Goal: Task Accomplishment & Management: Use online tool/utility

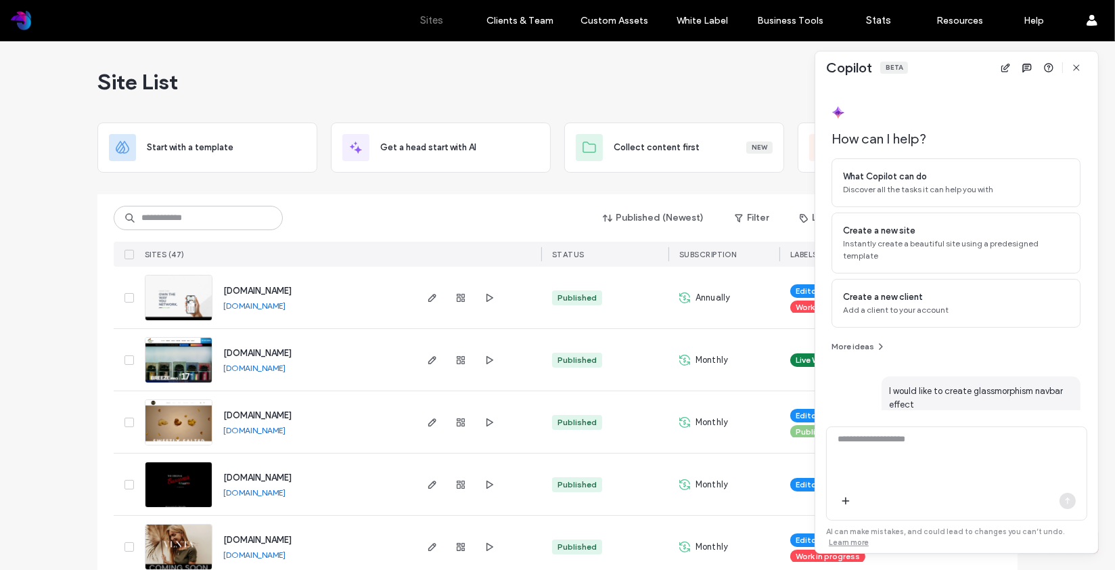
scroll to position [4535, 0]
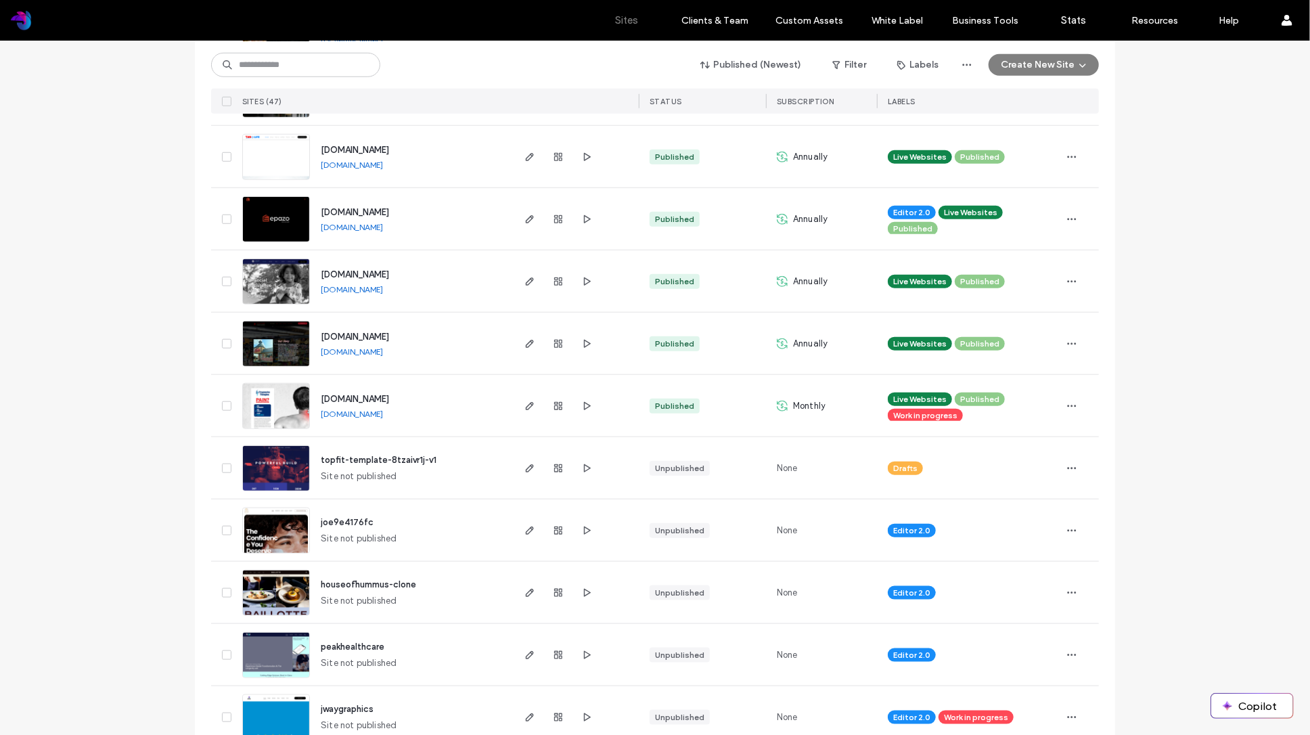
scroll to position [860, 0]
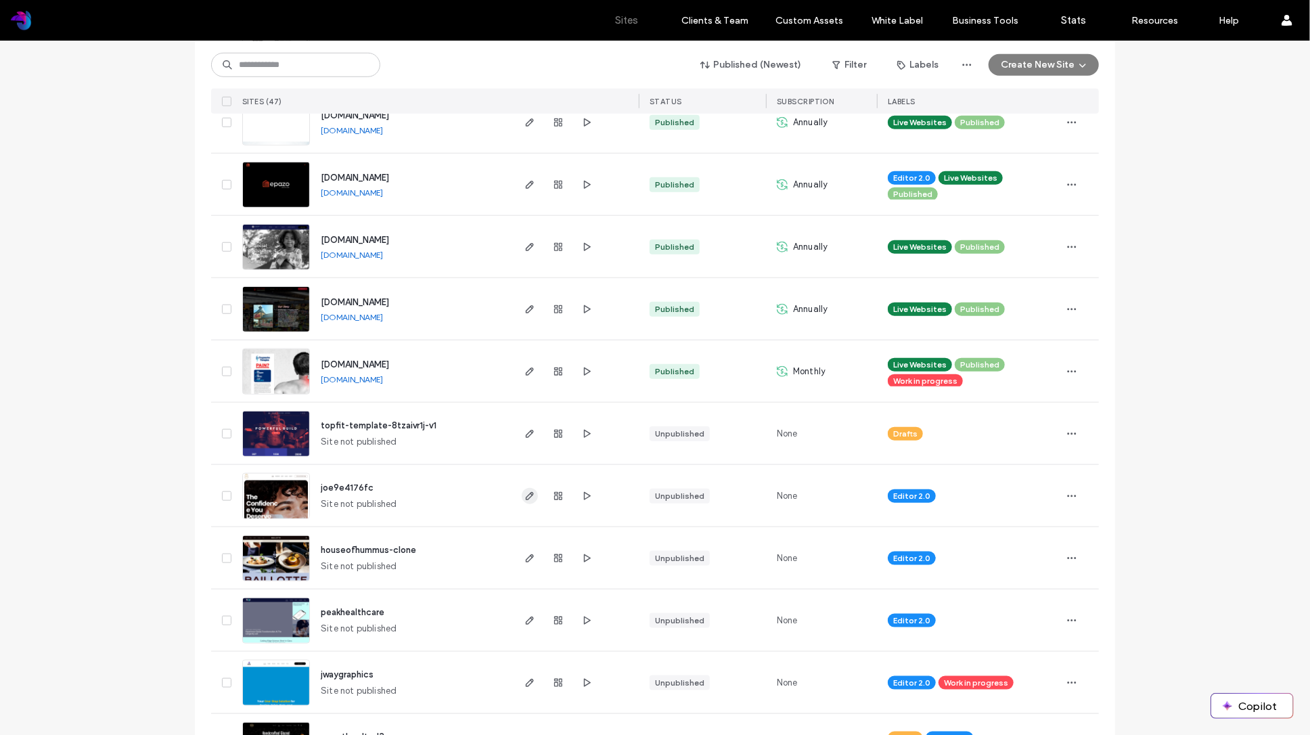
click at [525, 492] on icon "button" at bounding box center [530, 496] width 11 height 11
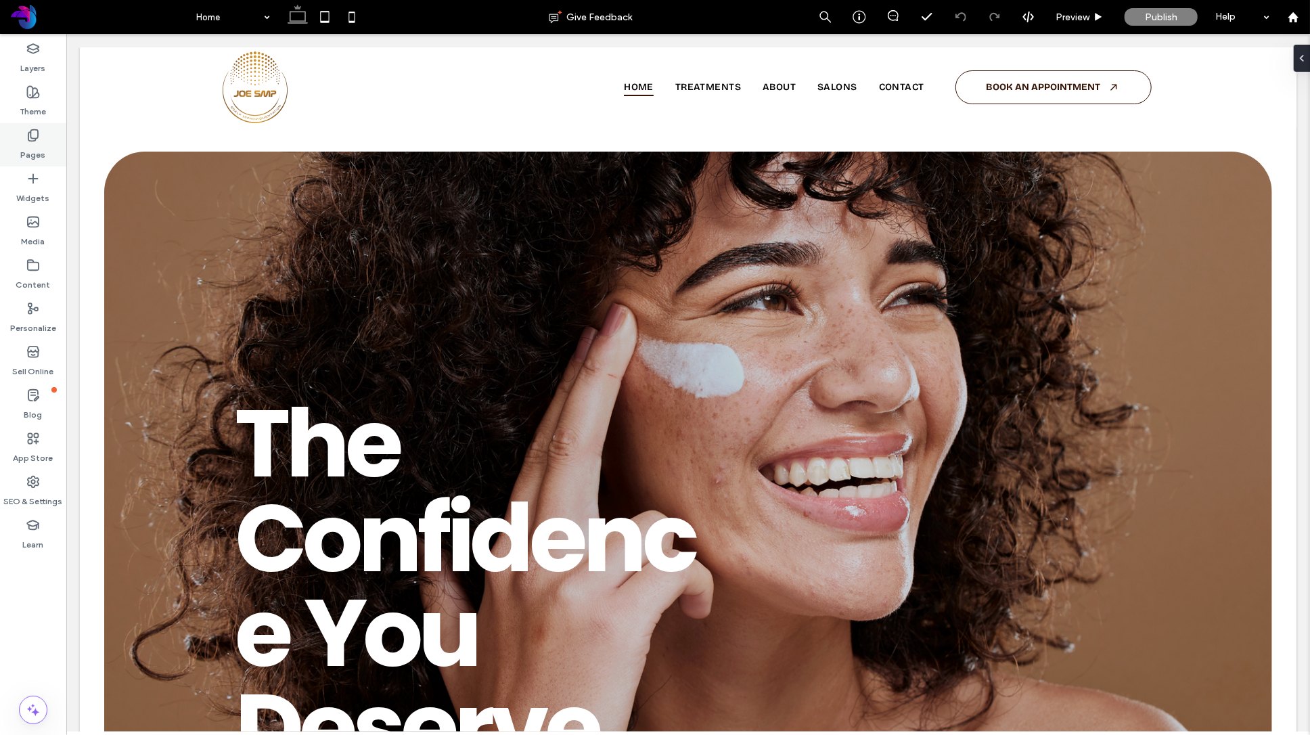
click at [37, 133] on icon at bounding box center [33, 136] width 14 height 14
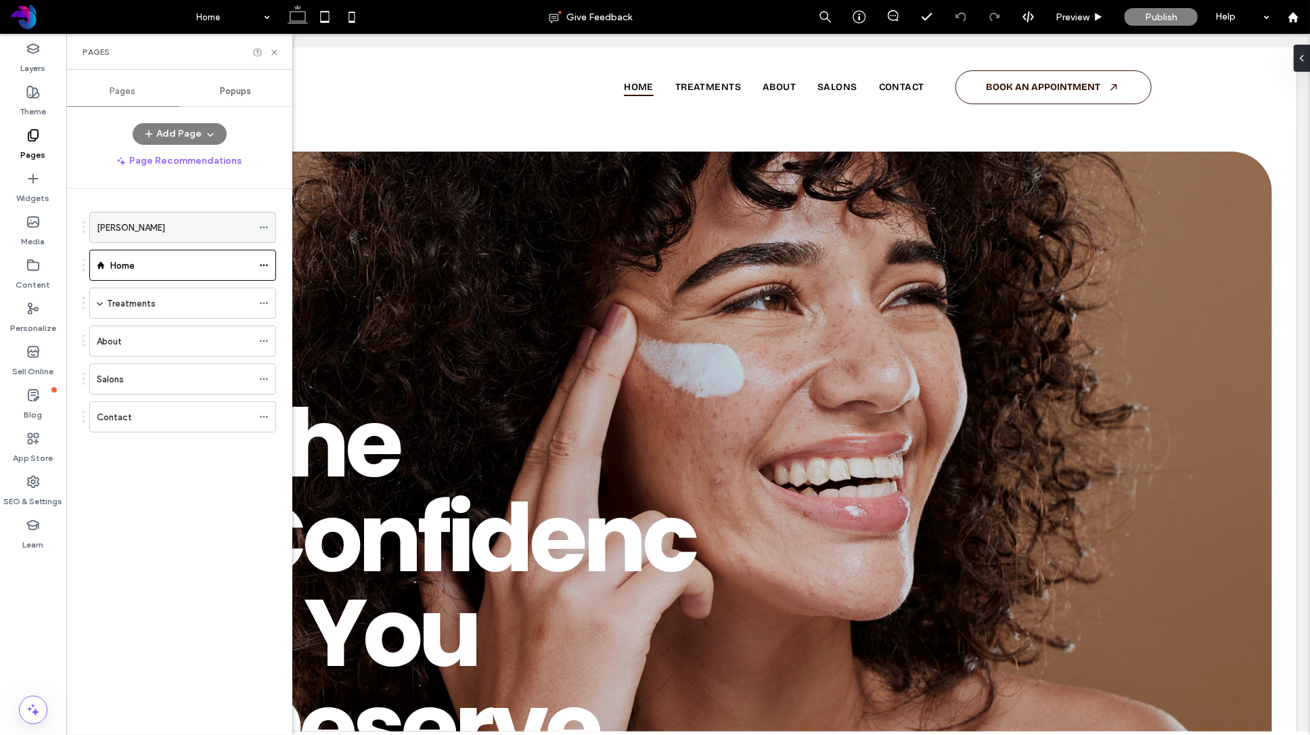
click at [154, 230] on div "JOE SMP" at bounding box center [175, 228] width 156 height 14
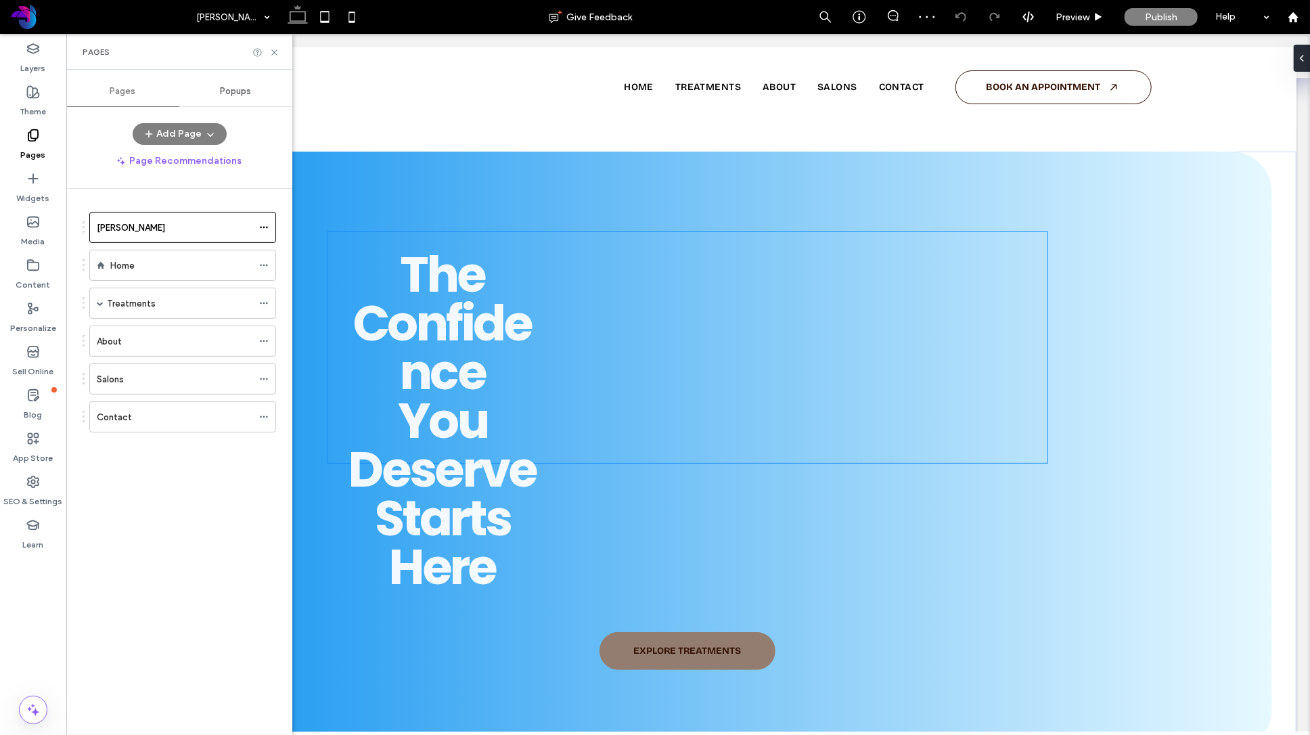
click at [502, 316] on span "The Confidence You Deserve Starts Here" at bounding box center [442, 420] width 188 height 361
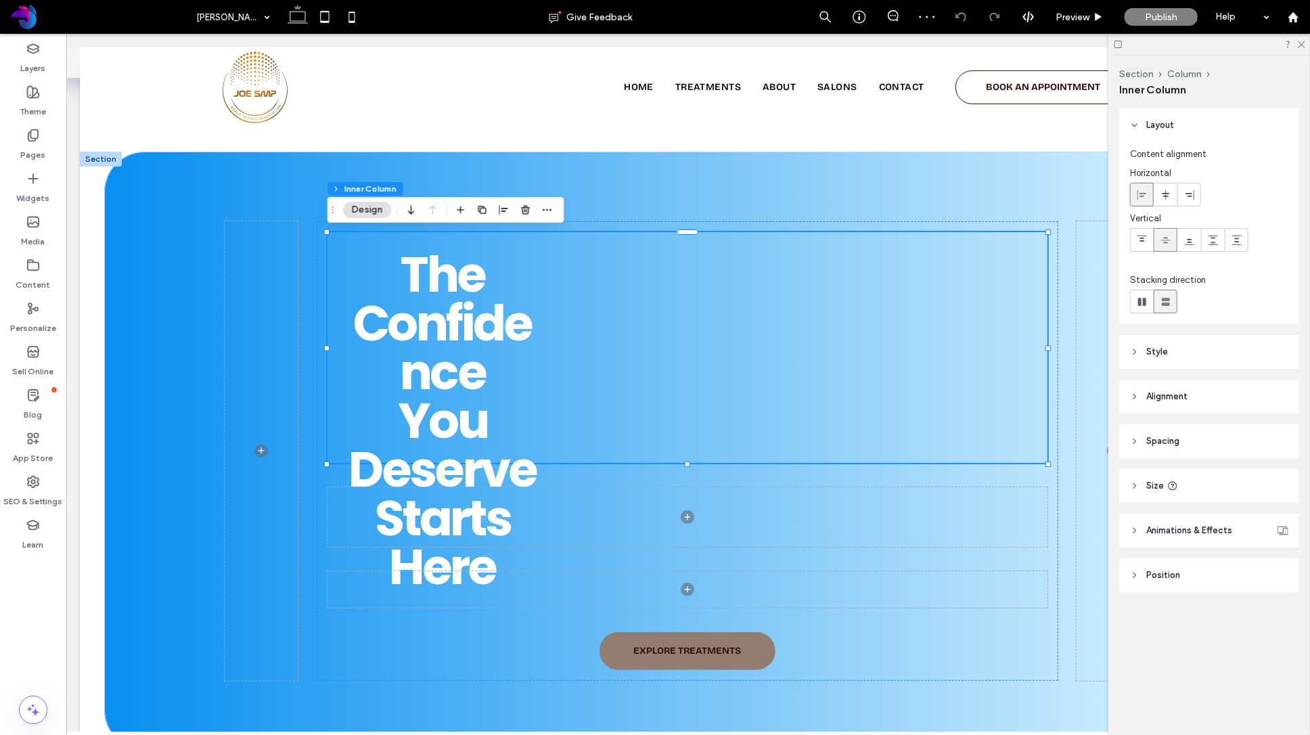
click at [501, 316] on span "The Confidence You Deserve Starts Here" at bounding box center [442, 420] width 188 height 361
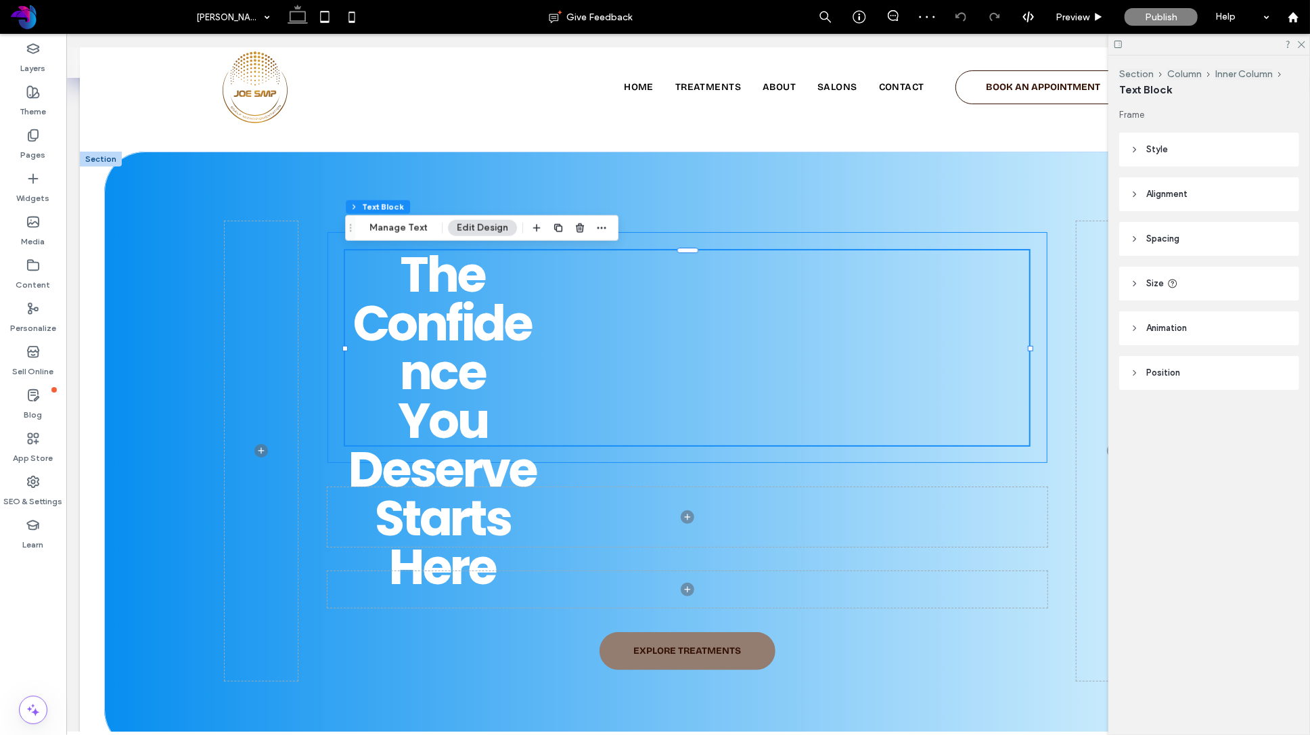
click at [501, 316] on span "The Confidence You Deserve Starts Here" at bounding box center [442, 420] width 188 height 361
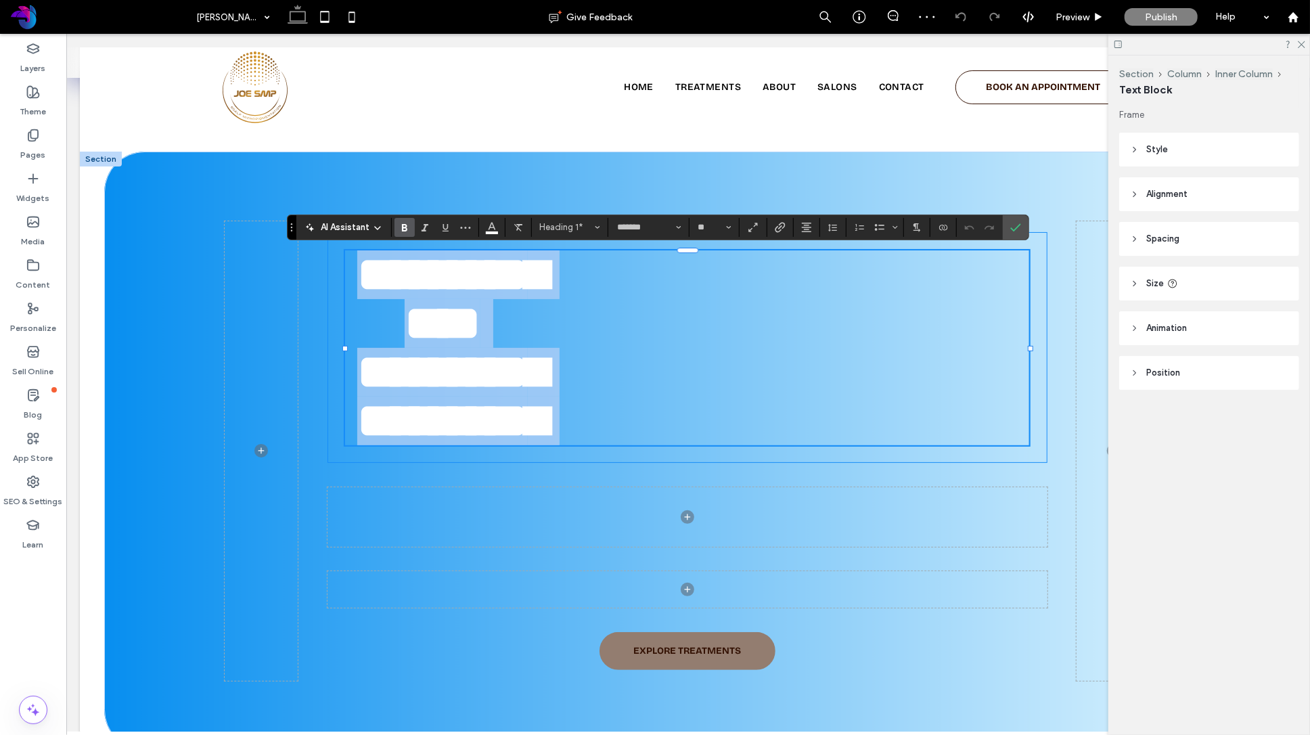
click at [501, 316] on span "**********" at bounding box center [452, 371] width 190 height 243
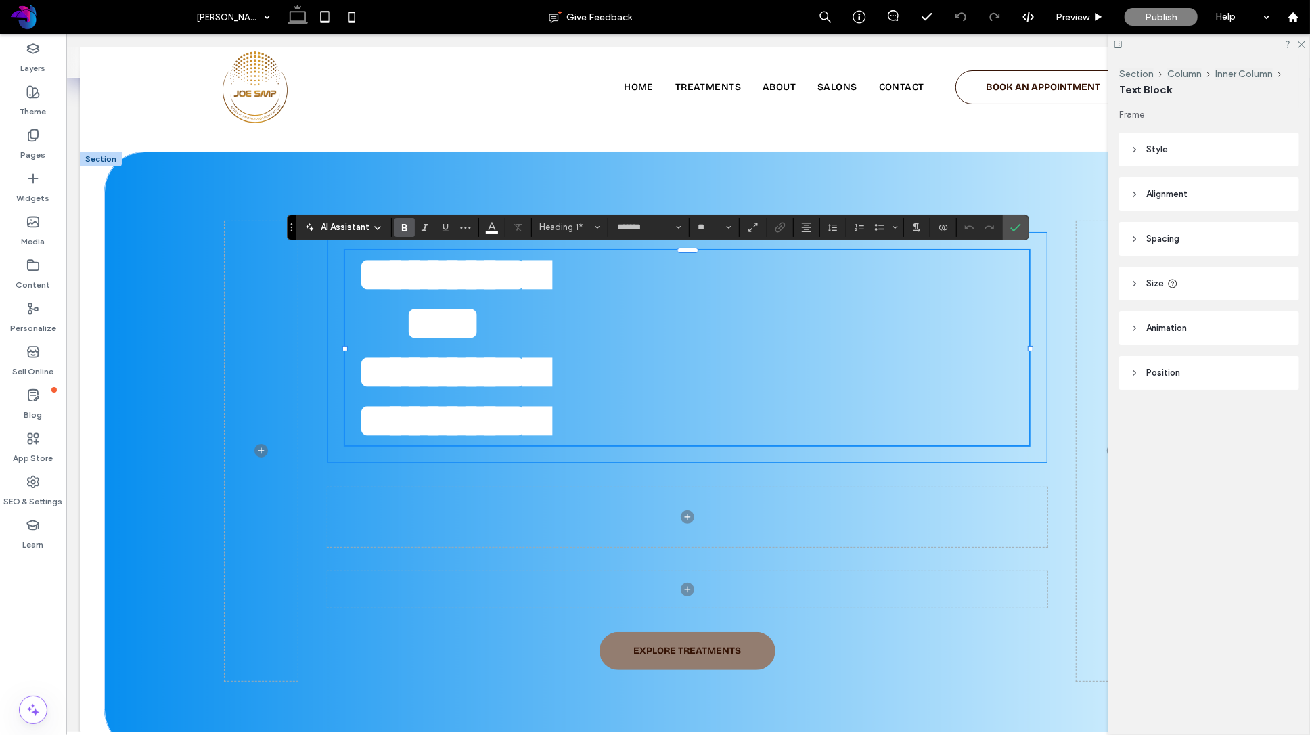
click at [386, 368] on h1 "**********" at bounding box center [442, 347] width 195 height 195
click at [1021, 229] on label "Confirm" at bounding box center [1016, 227] width 20 height 24
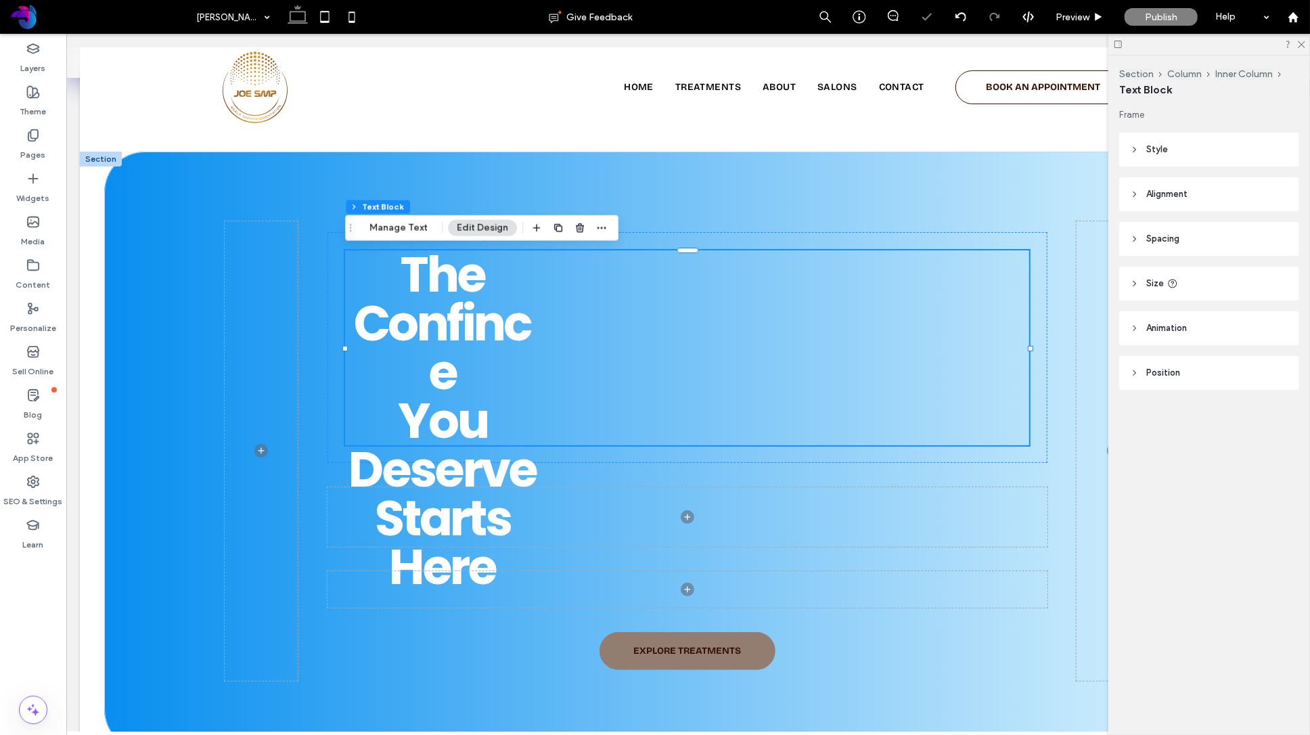
click at [663, 383] on div "The Confince You Deserve Starts Here" at bounding box center [687, 347] width 684 height 195
type input "*******"
type input "**"
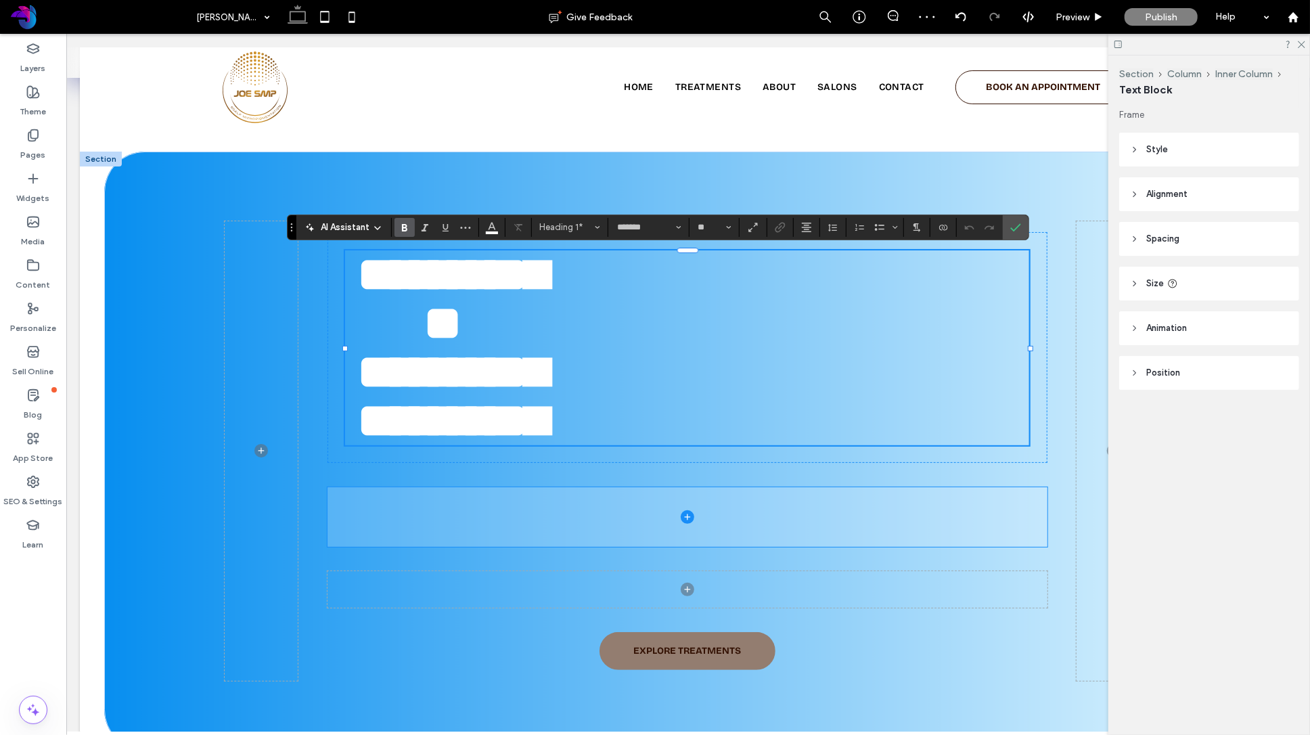
click at [778, 495] on span at bounding box center [687, 517] width 720 height 60
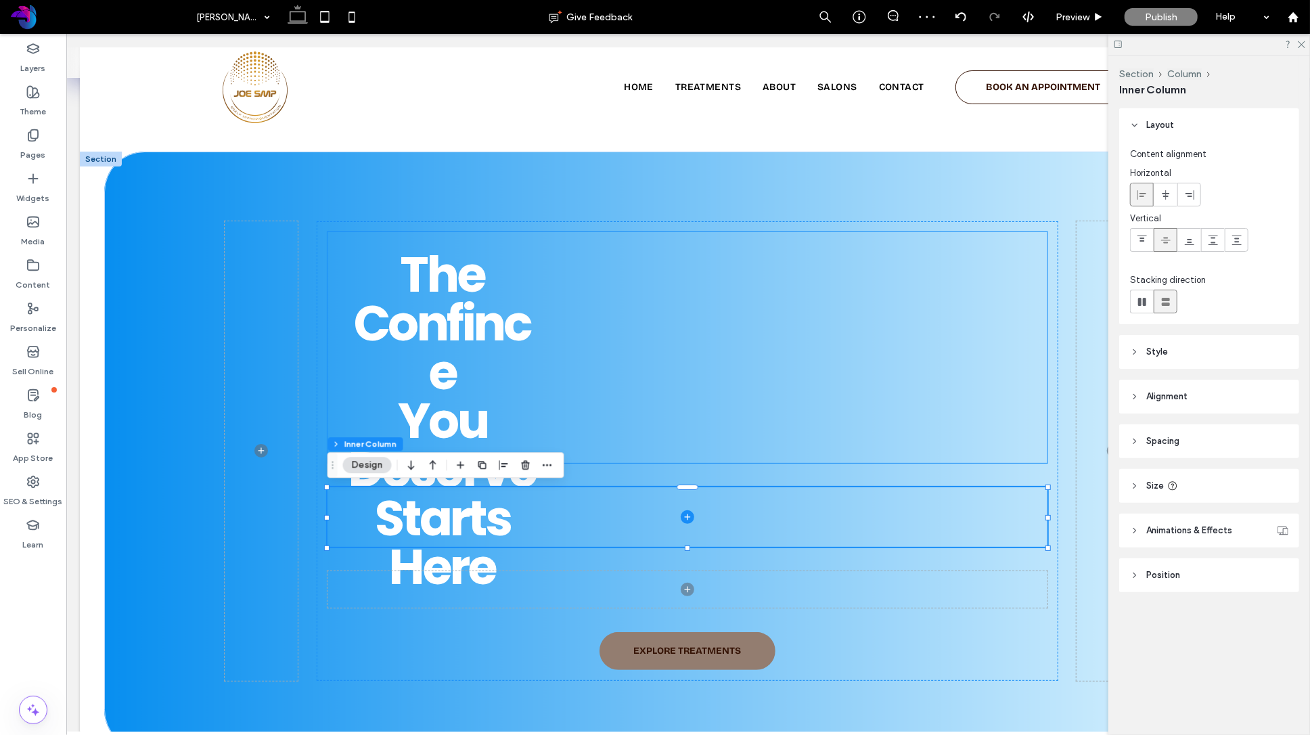
click at [587, 362] on div "The Confince You Deserve Starts Here" at bounding box center [687, 347] width 684 height 195
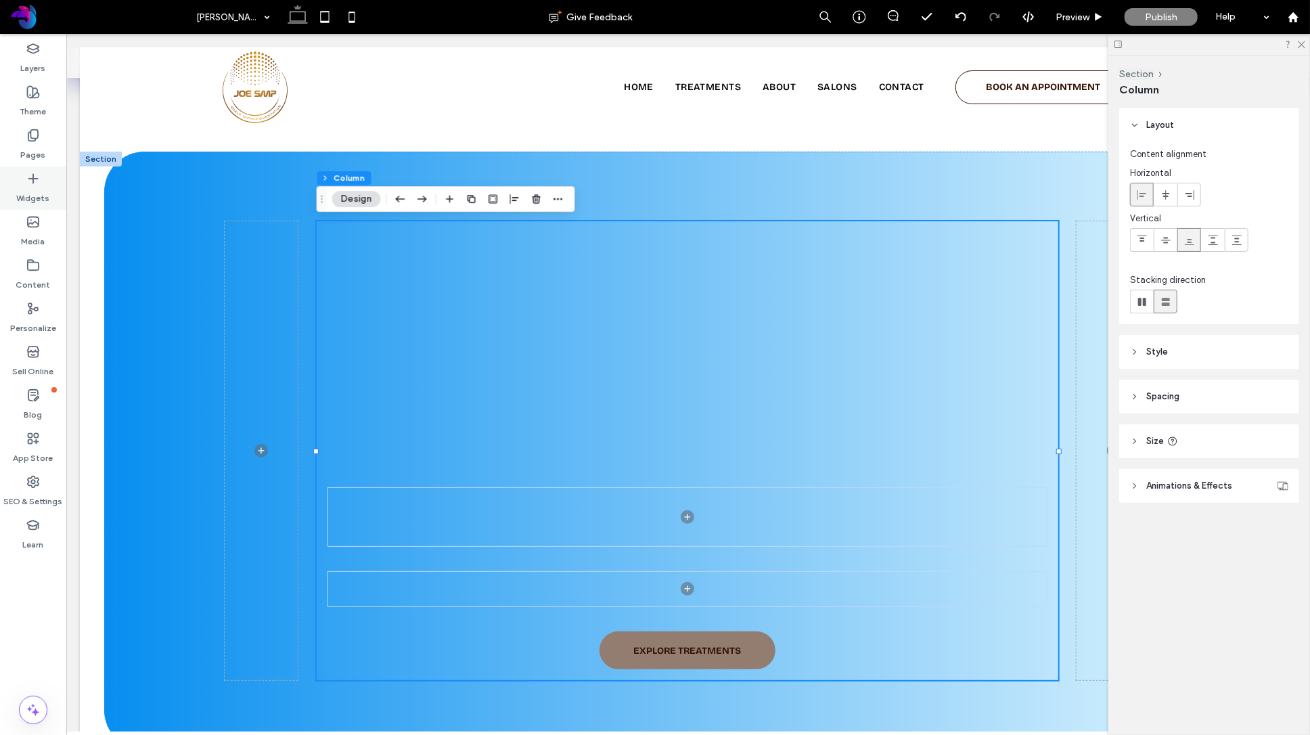
click at [39, 185] on icon at bounding box center [33, 179] width 14 height 14
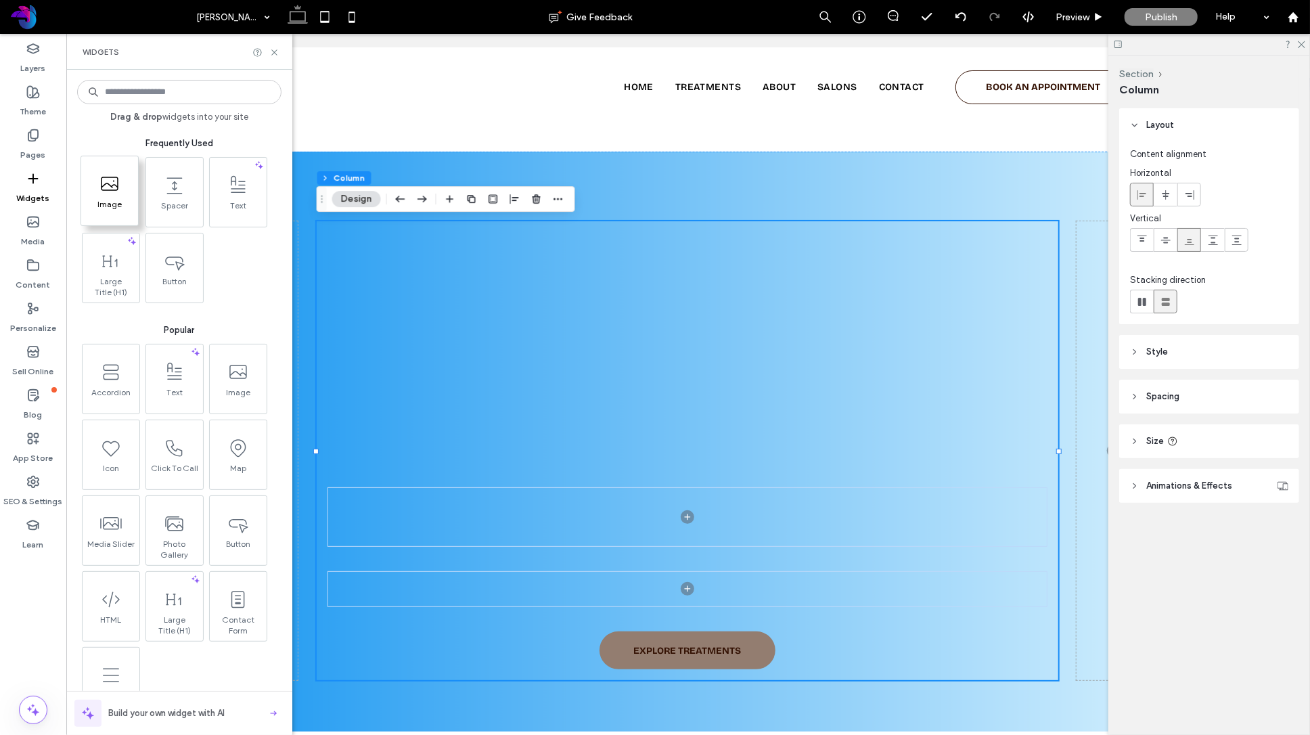
click at [106, 194] on icon at bounding box center [110, 184] width 22 height 22
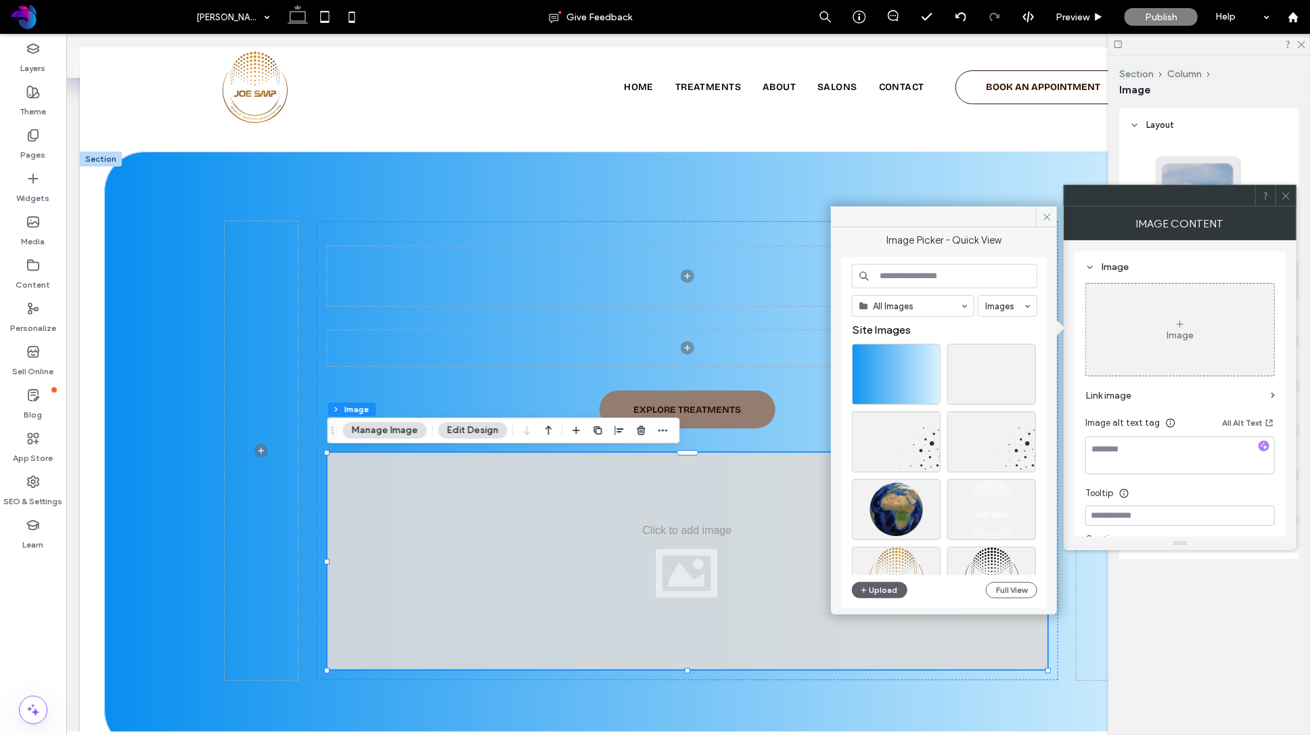
click at [1293, 192] on div at bounding box center [1286, 195] width 20 height 20
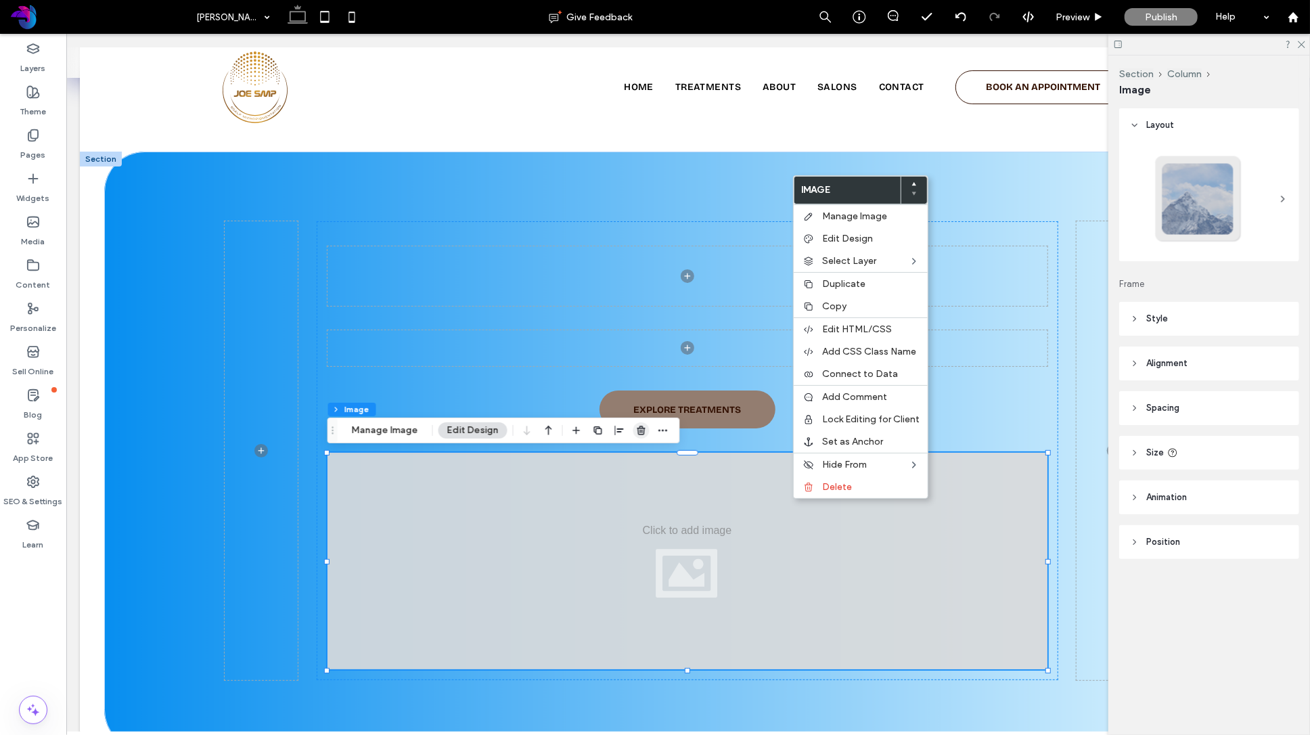
click at [638, 430] on use "button" at bounding box center [642, 430] width 8 height 9
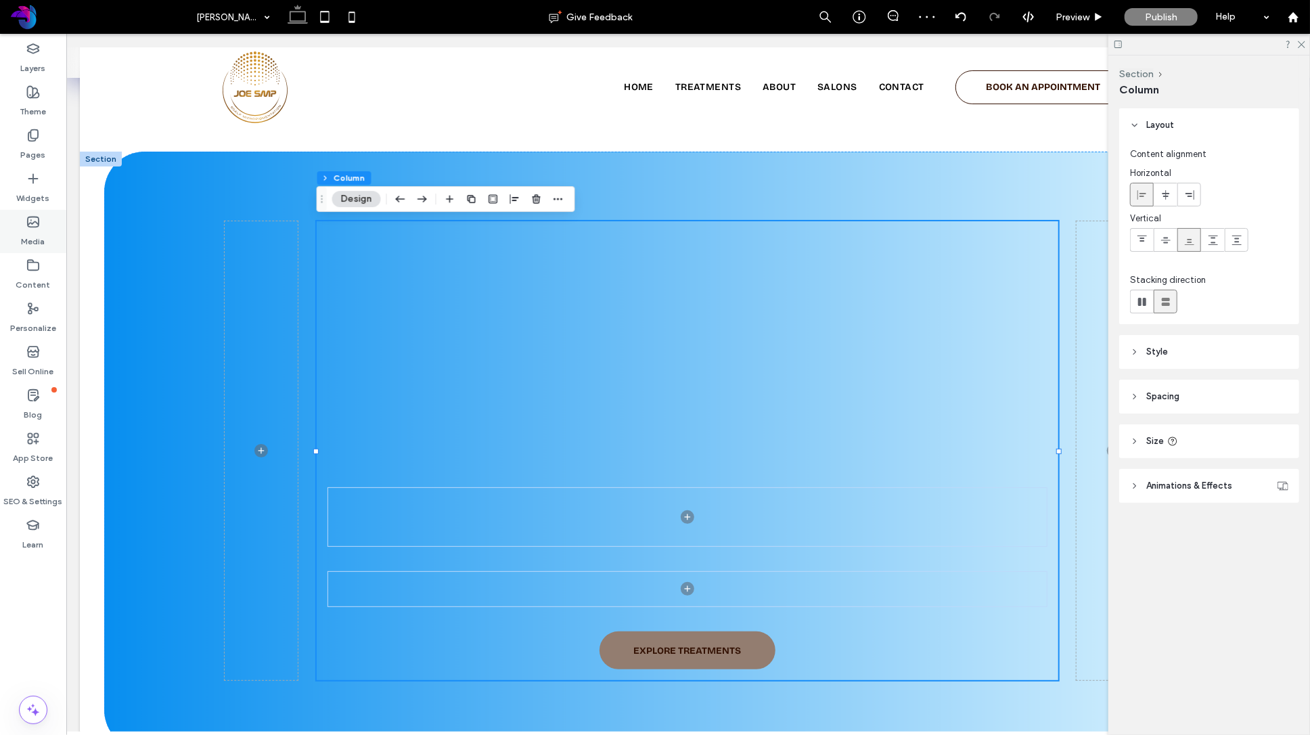
click at [32, 221] on icon at bounding box center [33, 222] width 14 height 14
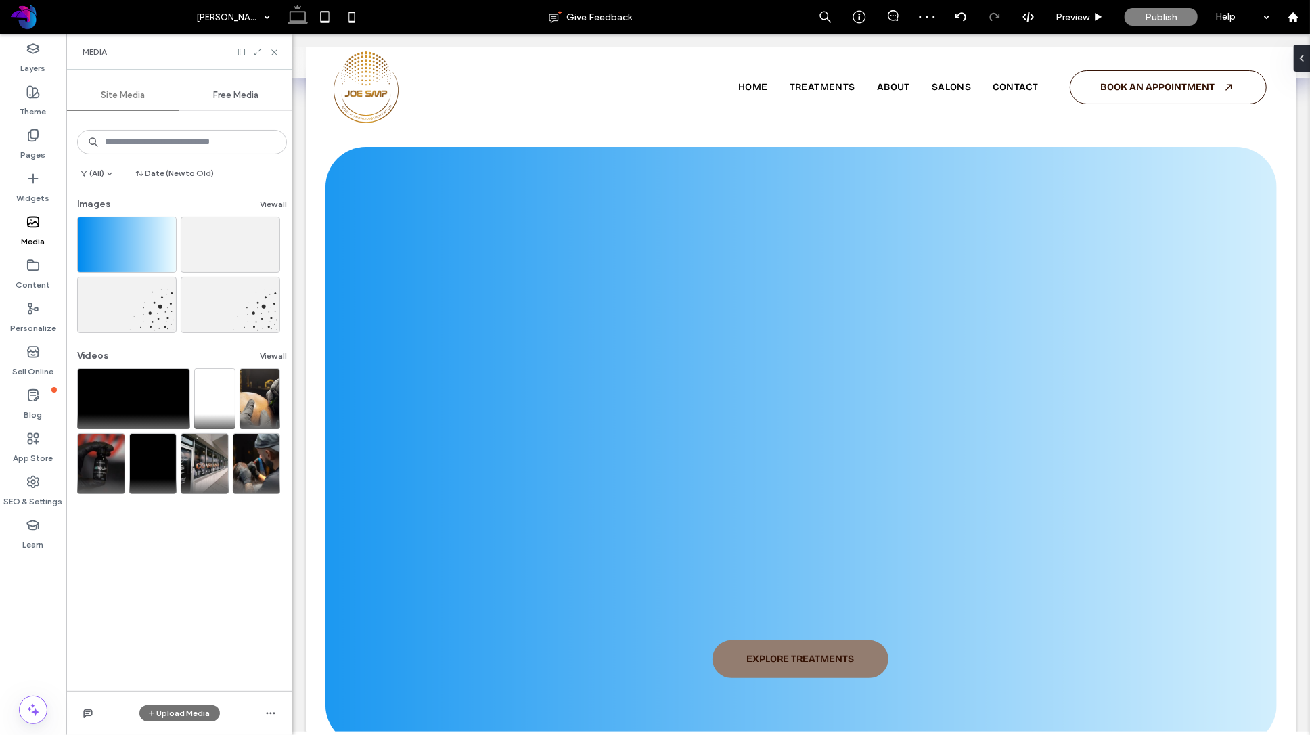
click at [188, 713] on button "Upload Media" at bounding box center [179, 713] width 81 height 16
click at [259, 51] on icon at bounding box center [257, 51] width 9 height 9
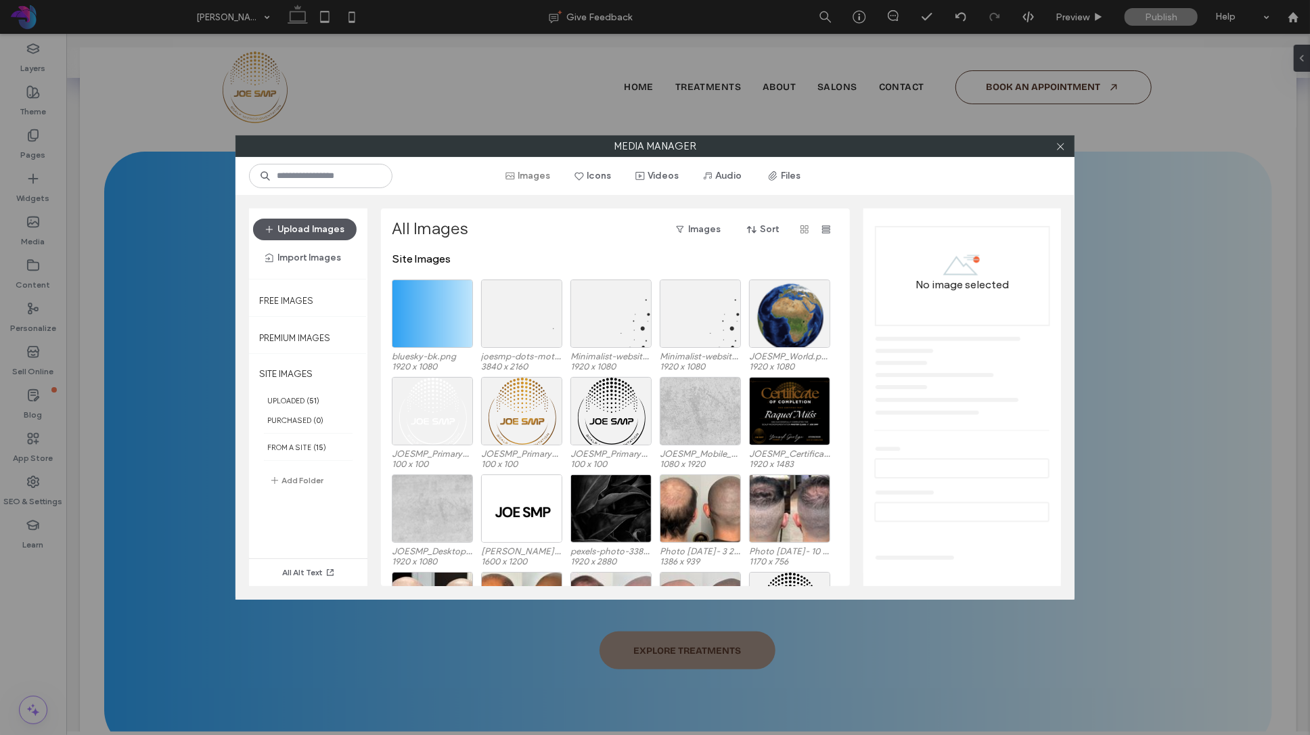
click at [306, 229] on button "Upload Images" at bounding box center [305, 230] width 104 height 22
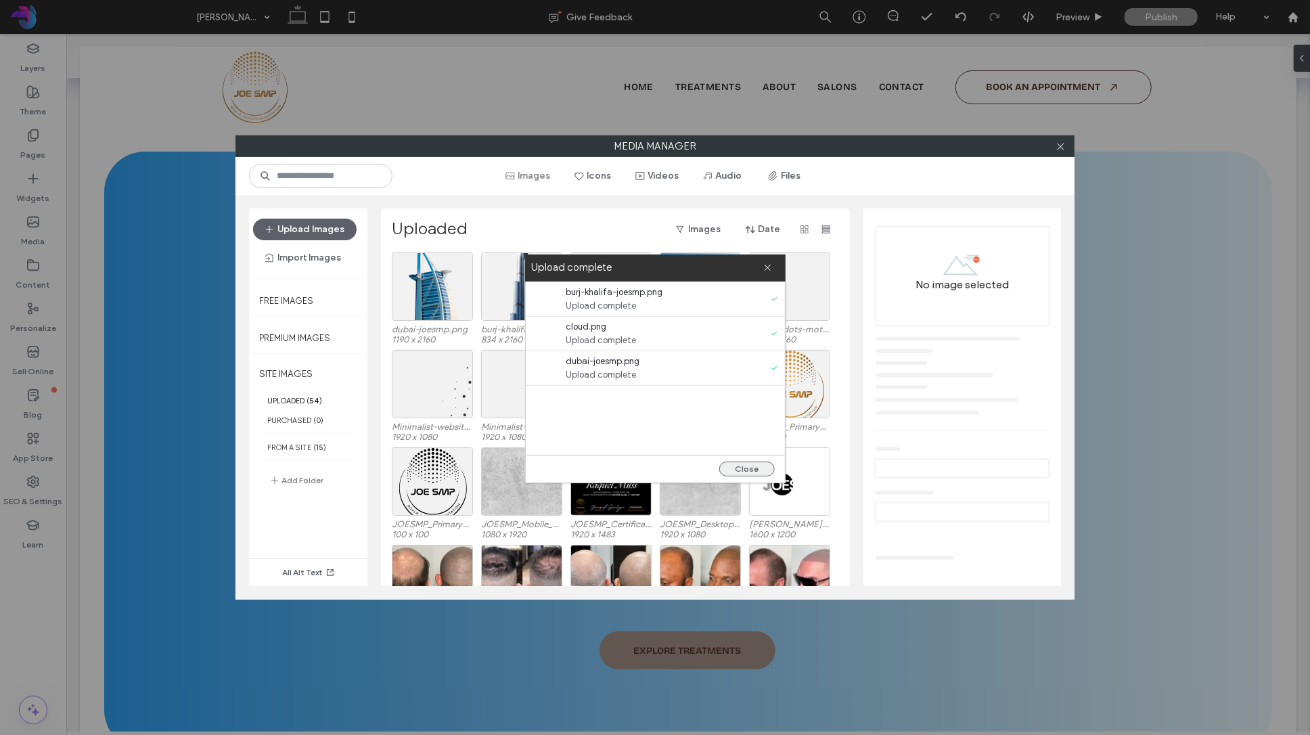
click at [759, 467] on button "Close" at bounding box center [747, 469] width 56 height 15
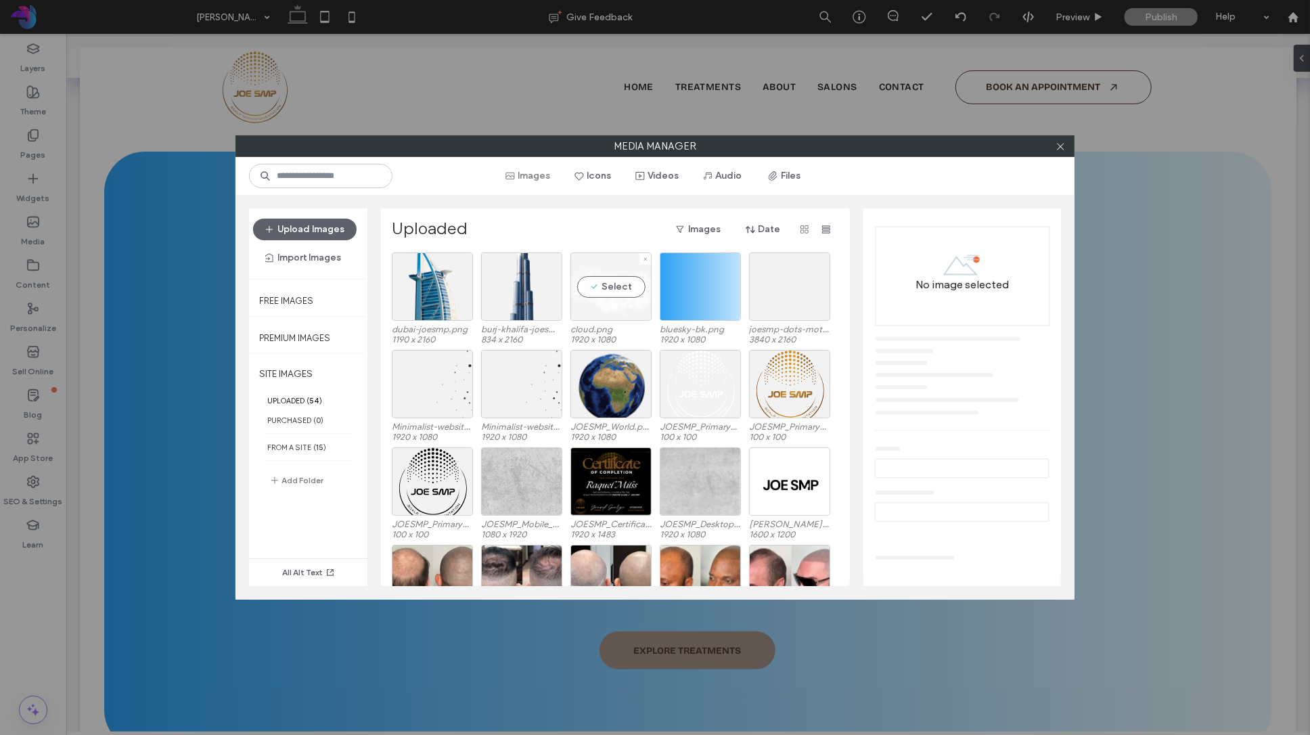
click at [608, 291] on div "Select" at bounding box center [611, 286] width 81 height 68
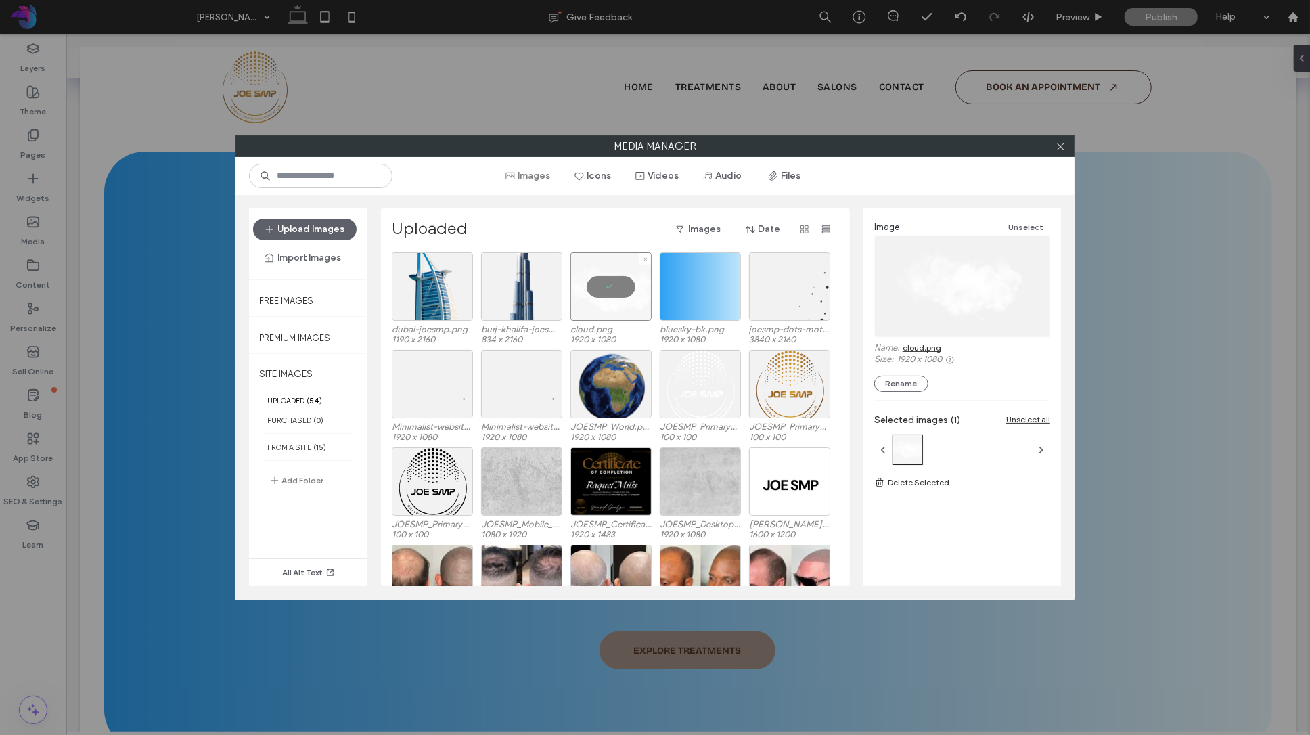
drag, startPoint x: 604, startPoint y: 291, endPoint x: 580, endPoint y: 291, distance: 24.4
click at [604, 291] on div at bounding box center [611, 286] width 81 height 68
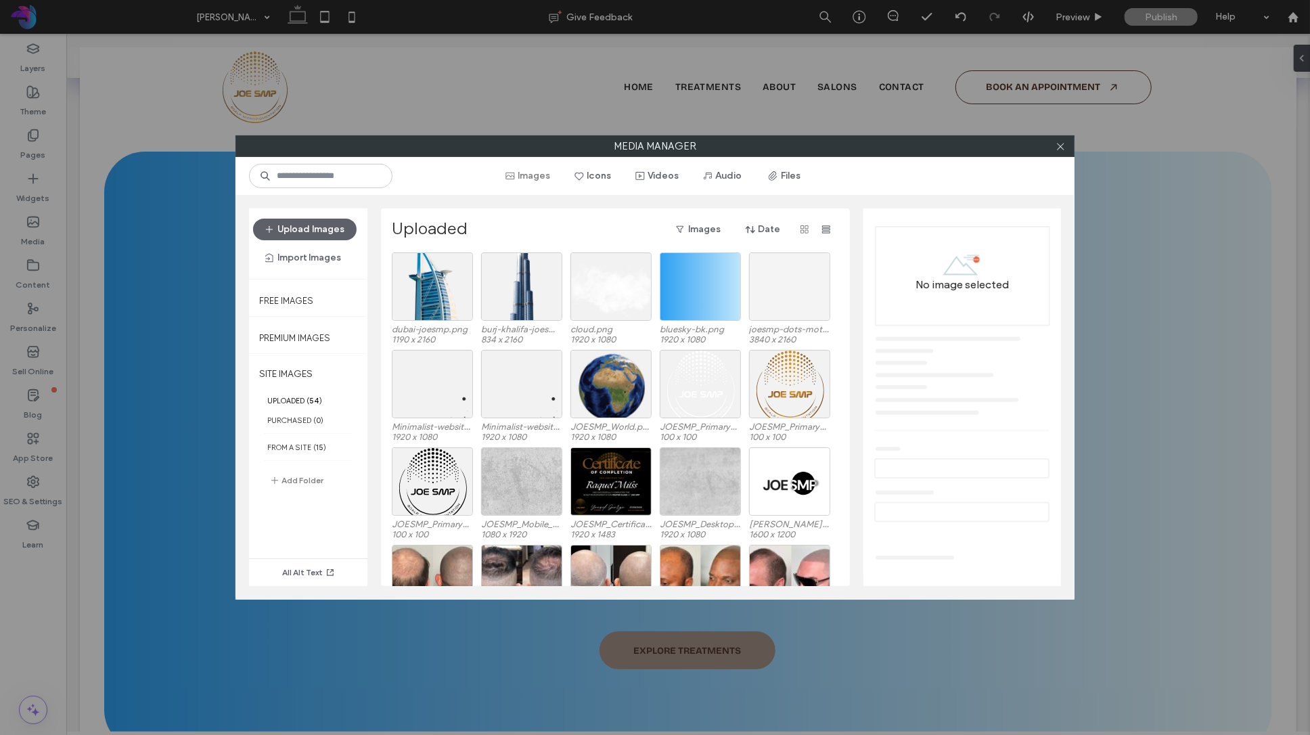
drag, startPoint x: 1060, startPoint y: 147, endPoint x: 818, endPoint y: 253, distance: 264.6
click at [1060, 147] on icon at bounding box center [1061, 146] width 10 height 10
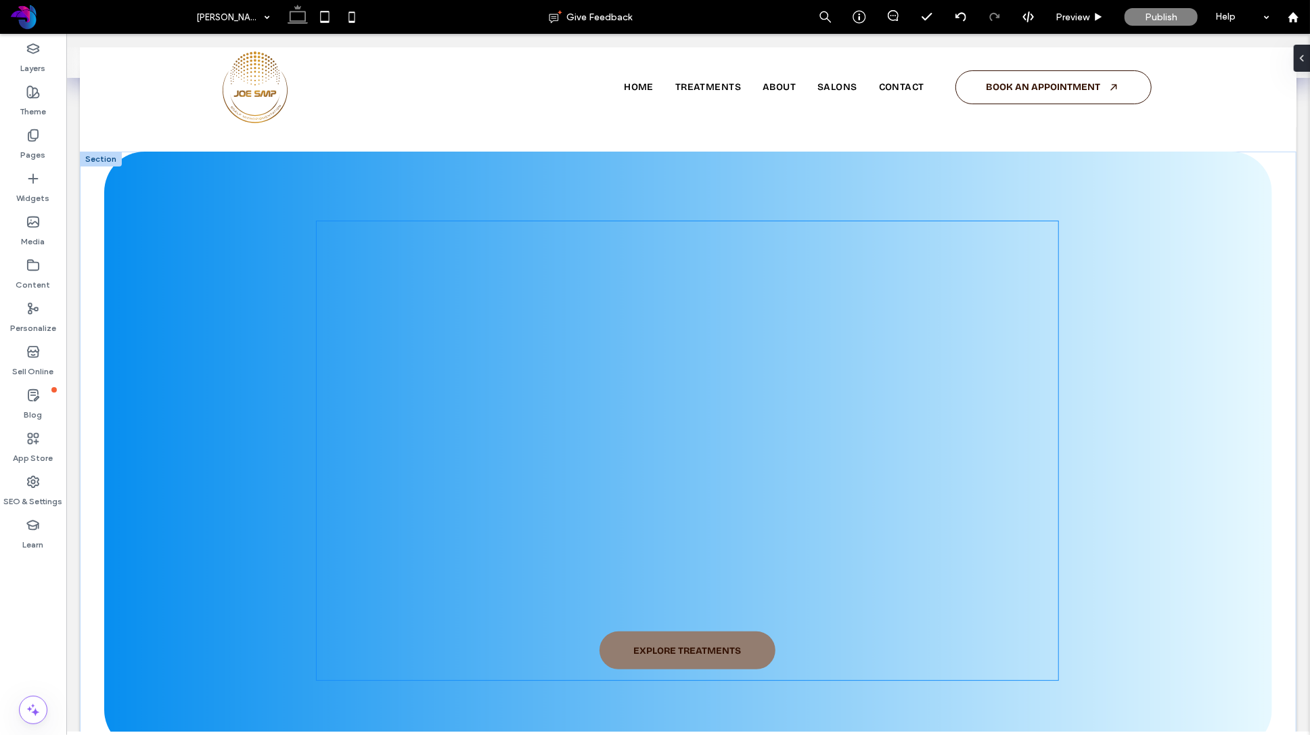
click at [380, 379] on div "EXPLORE TREATMENTS" at bounding box center [687, 450] width 742 height 459
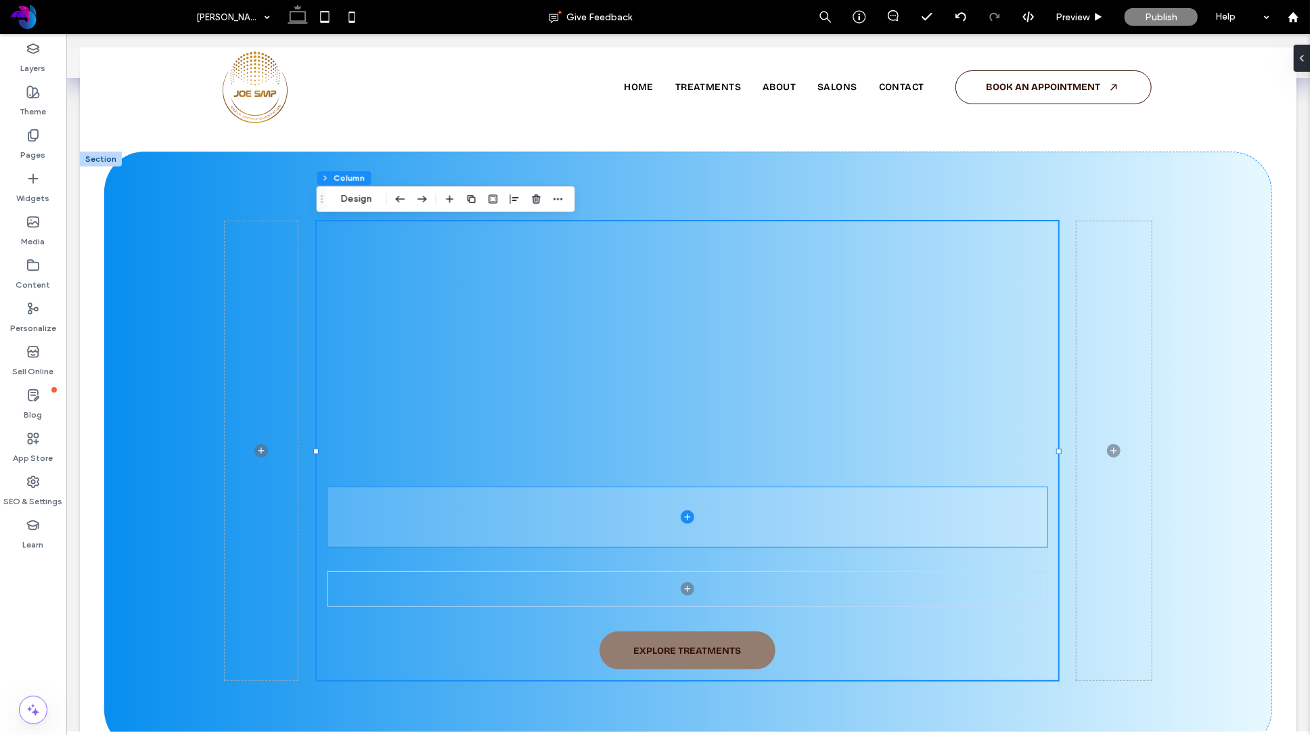
click at [546, 541] on span at bounding box center [687, 517] width 720 height 60
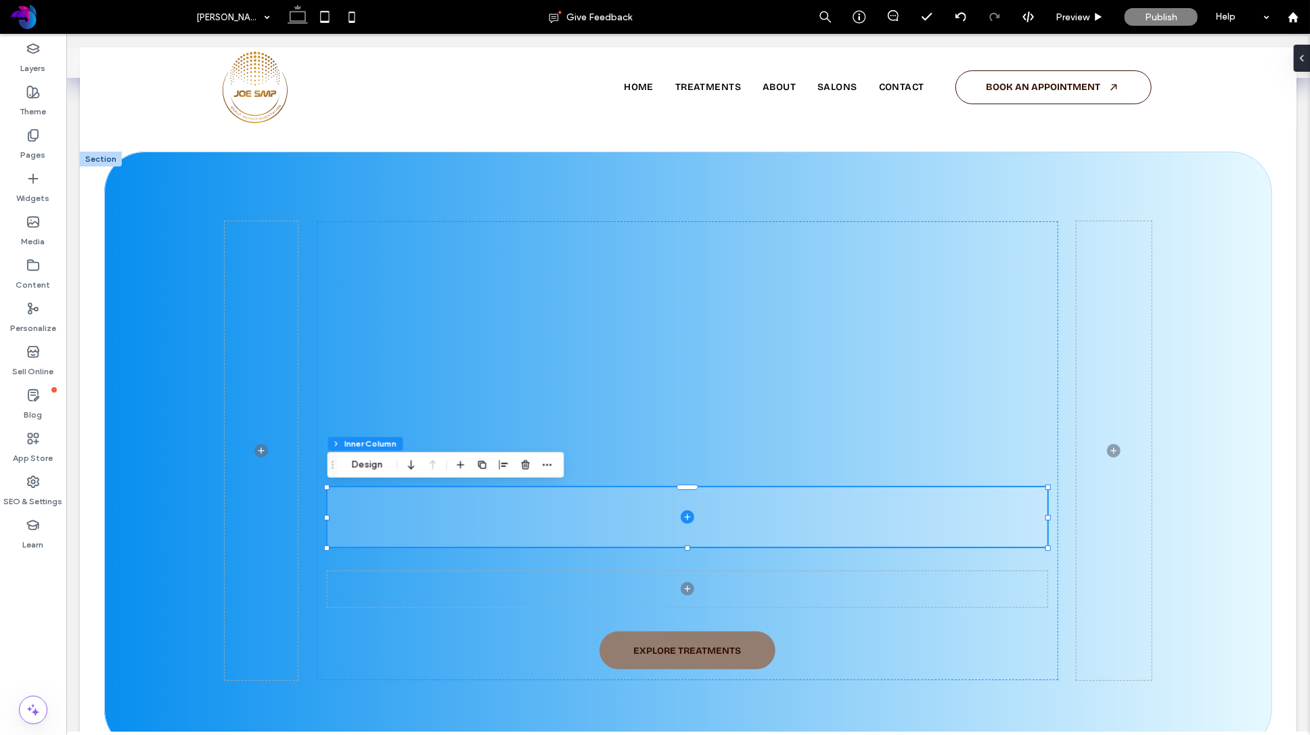
click at [552, 526] on span at bounding box center [687, 517] width 720 height 60
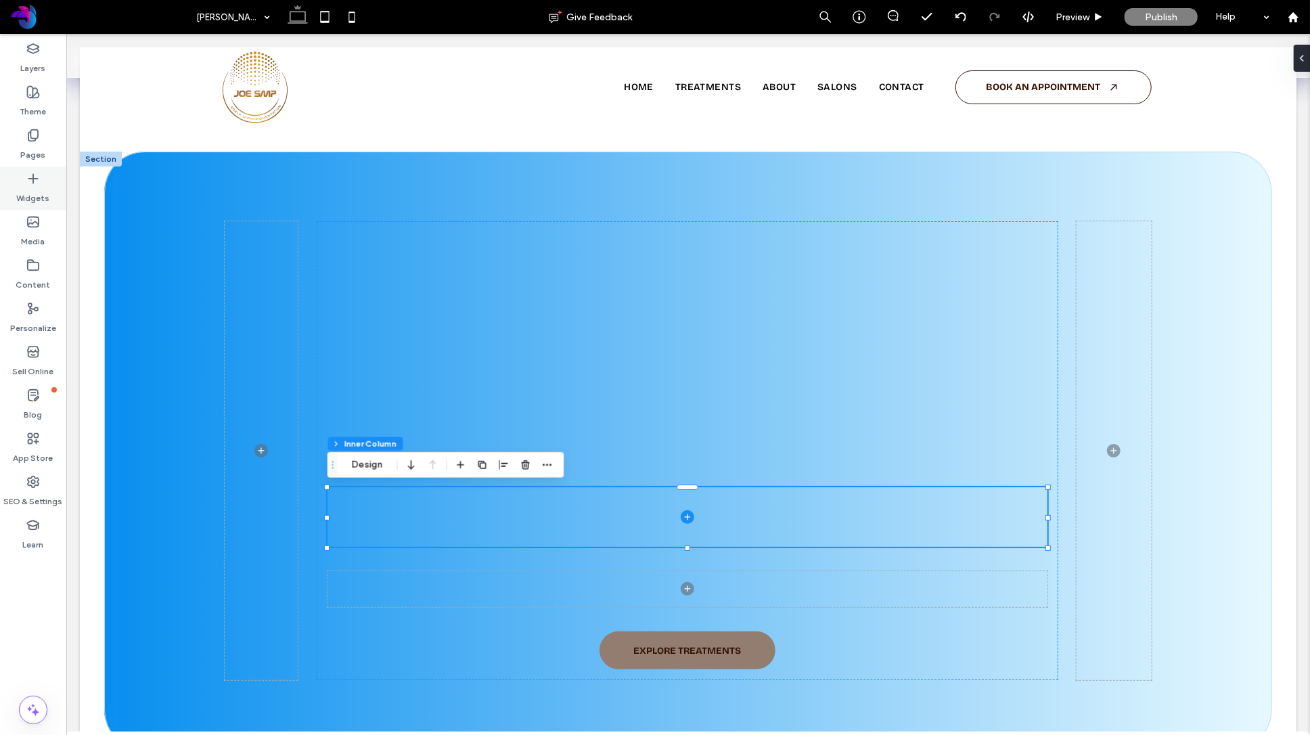
click at [24, 190] on label "Widgets" at bounding box center [33, 194] width 33 height 19
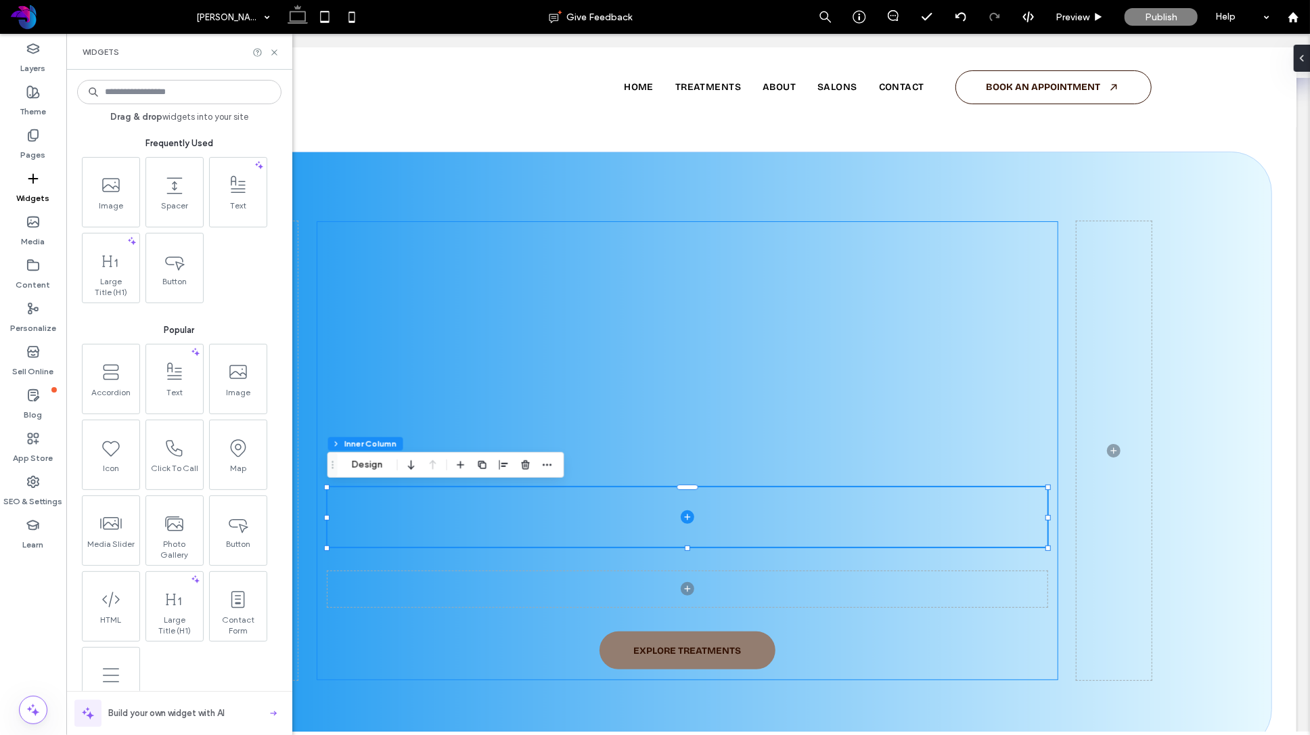
drag, startPoint x: 518, startPoint y: 380, endPoint x: 495, endPoint y: 365, distance: 26.8
click at [518, 380] on div "EXPLORE TREATMENTS" at bounding box center [687, 450] width 742 height 459
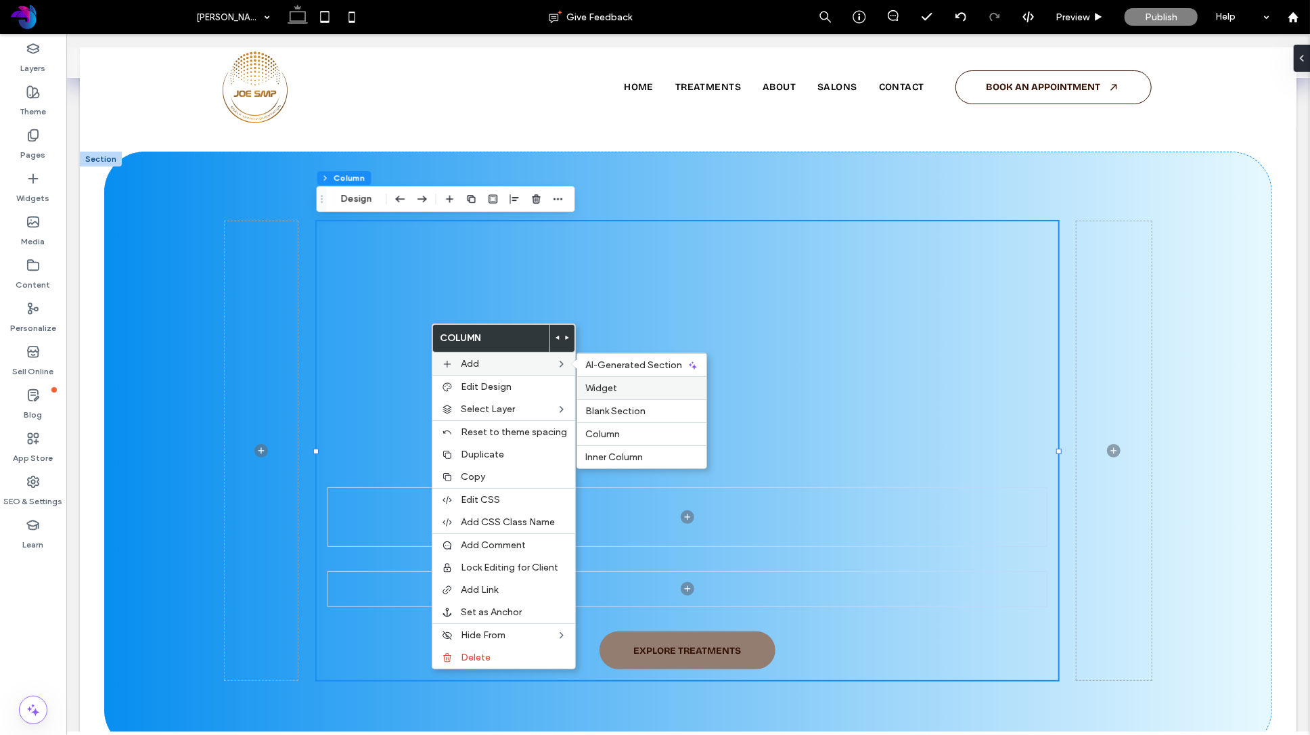
click at [623, 392] on label "Widget" at bounding box center [641, 388] width 113 height 12
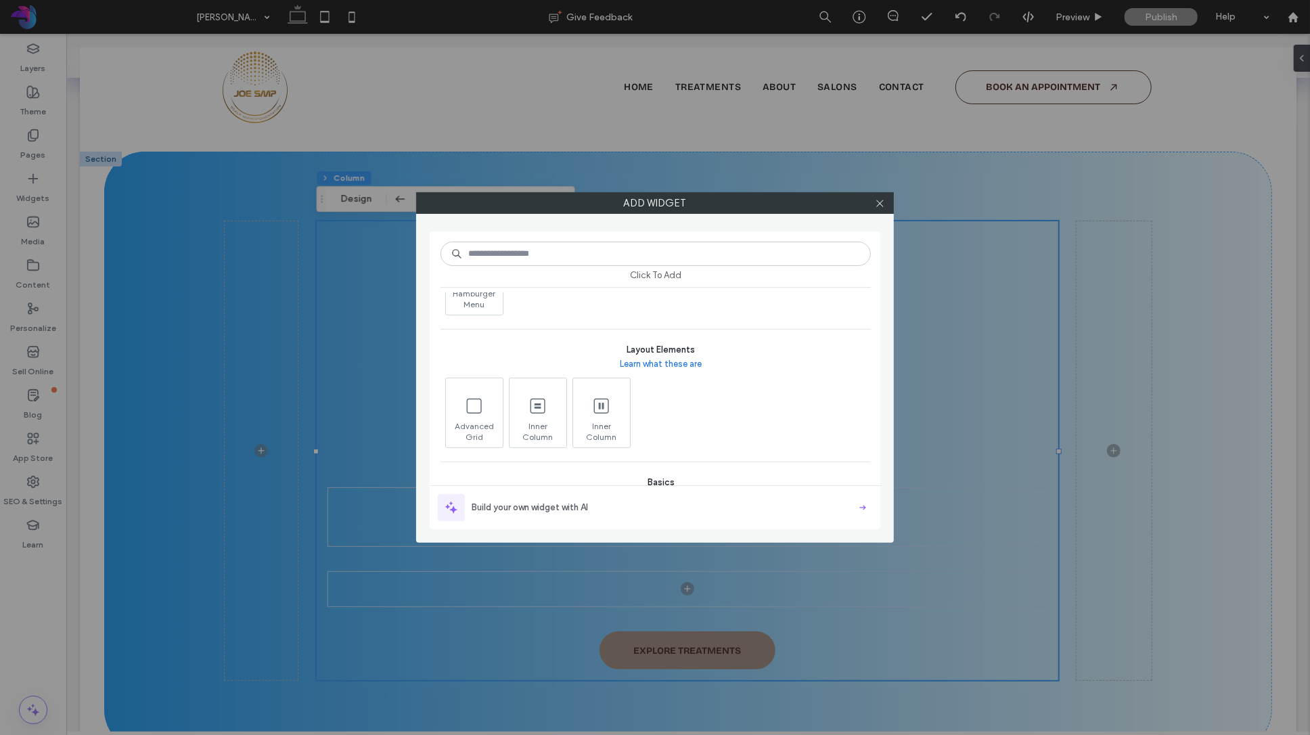
scroll to position [414, 0]
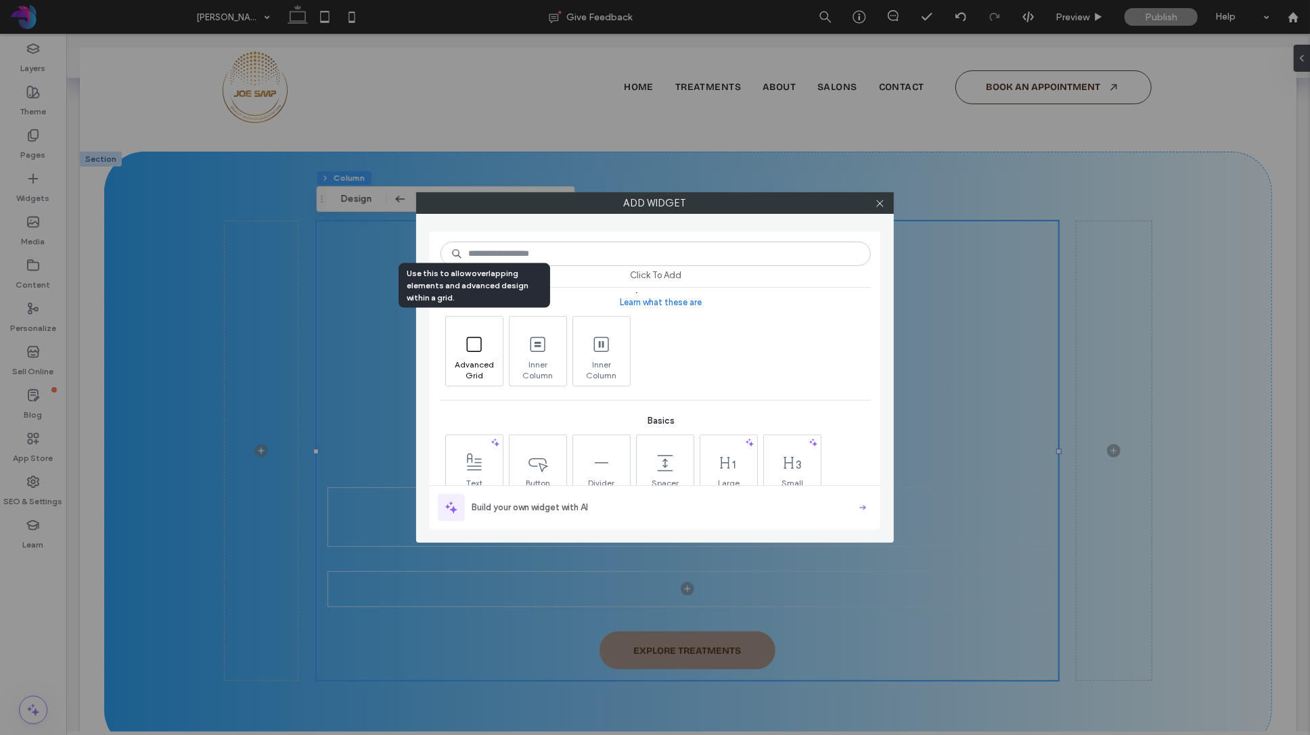
click at [478, 344] on icon at bounding box center [475, 345] width 22 height 22
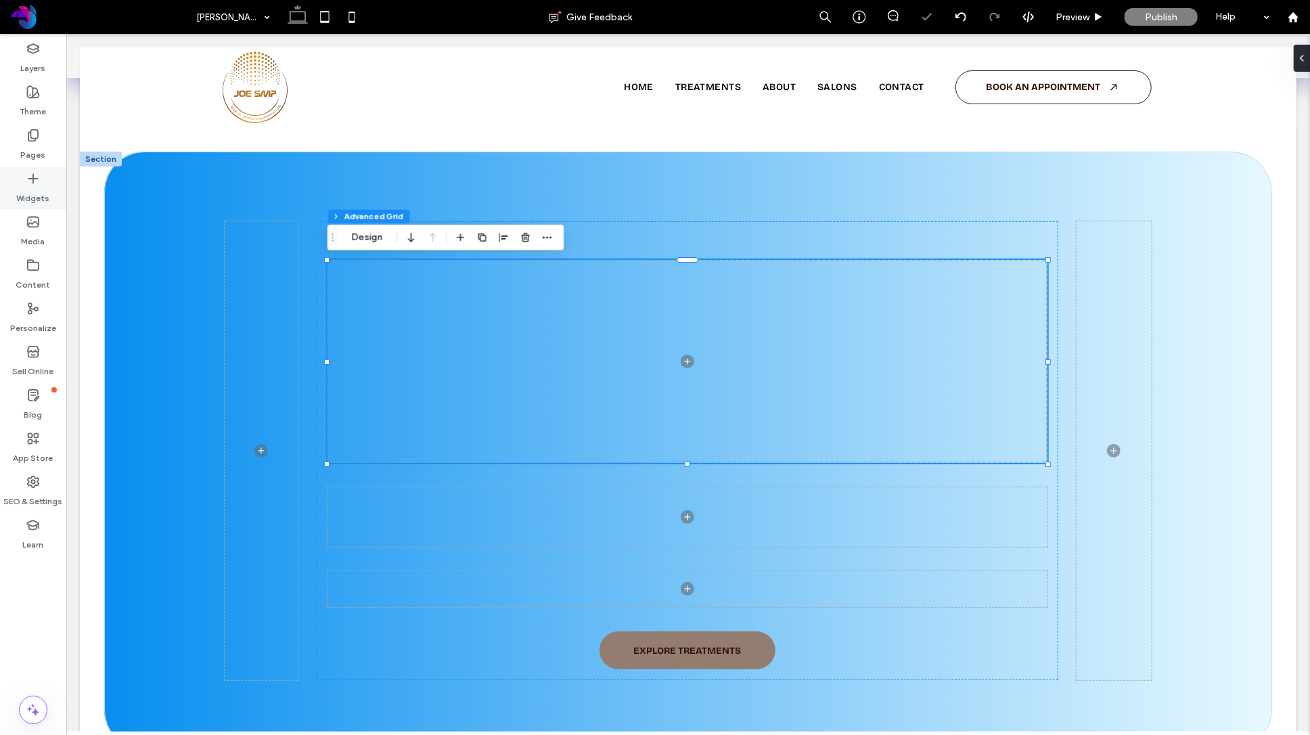
click at [42, 192] on label "Widgets" at bounding box center [33, 194] width 33 height 19
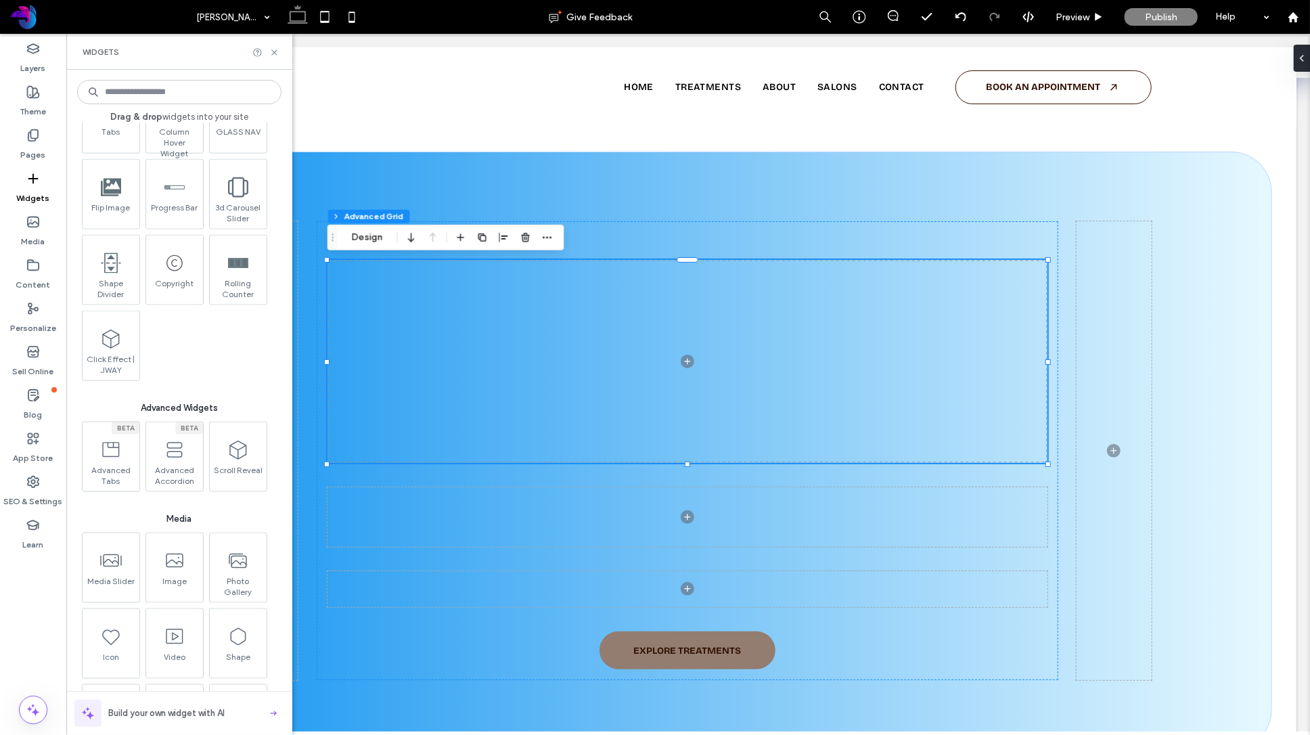
scroll to position [1272, 0]
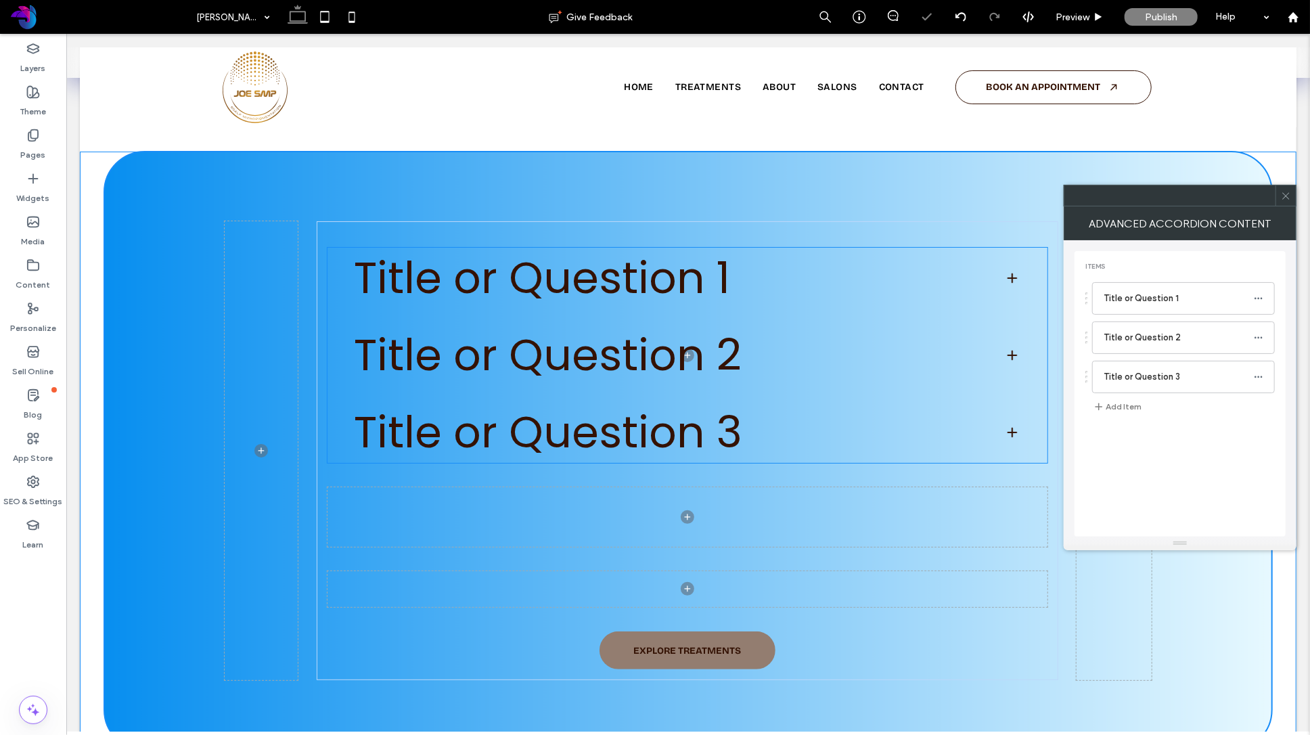
type input "***"
type input "**"
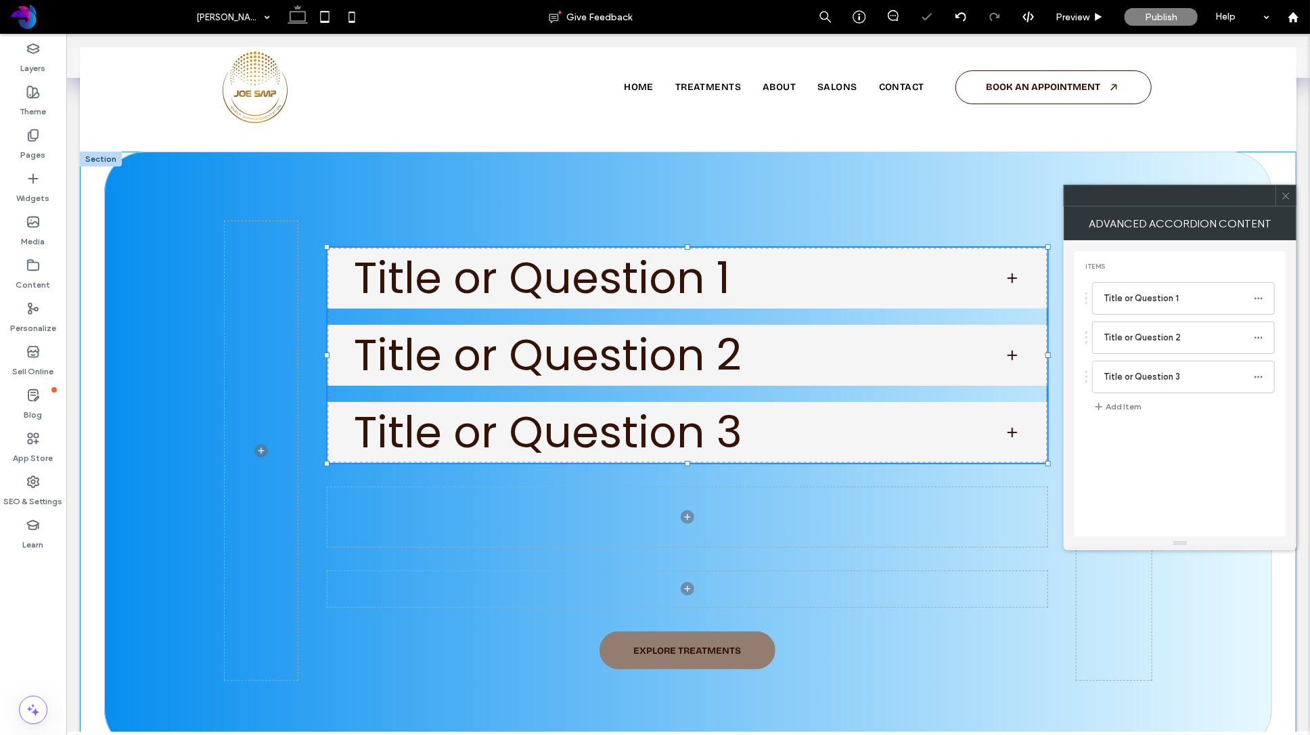
type input "**"
type input "****"
type input "*"
type input "**"
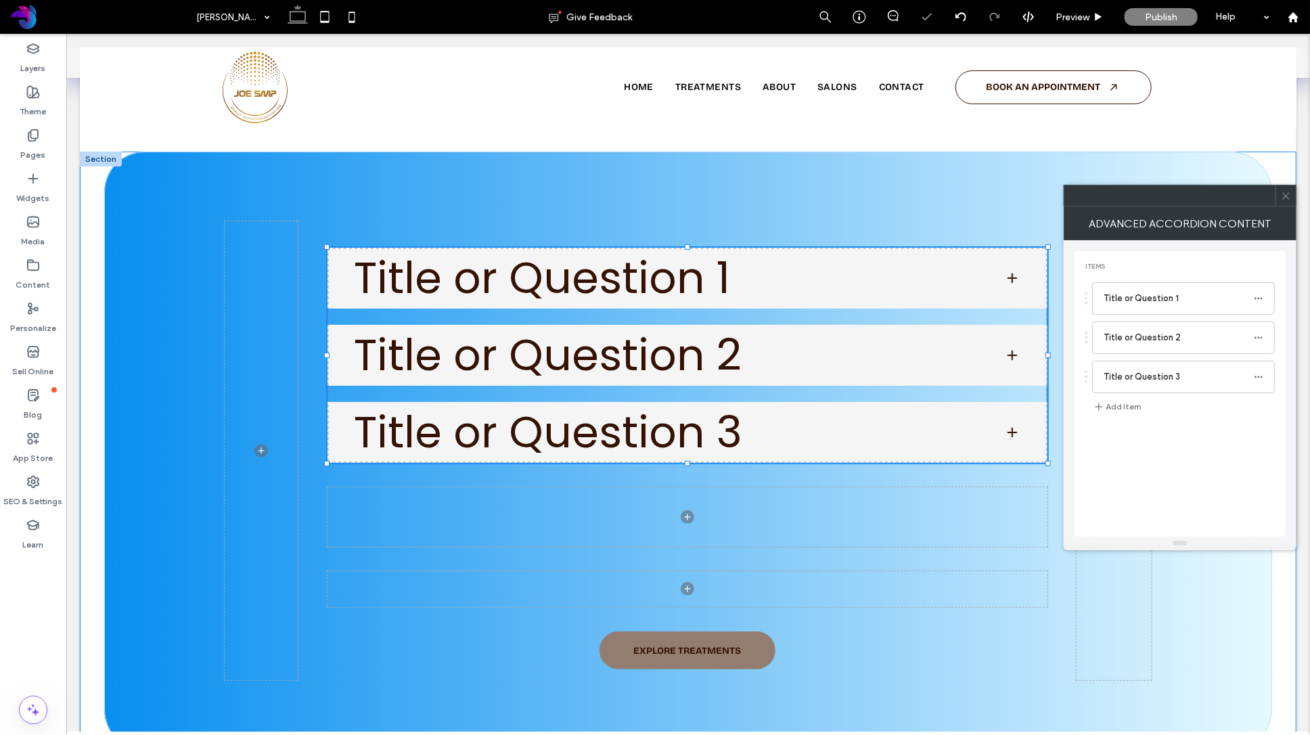
type input "****"
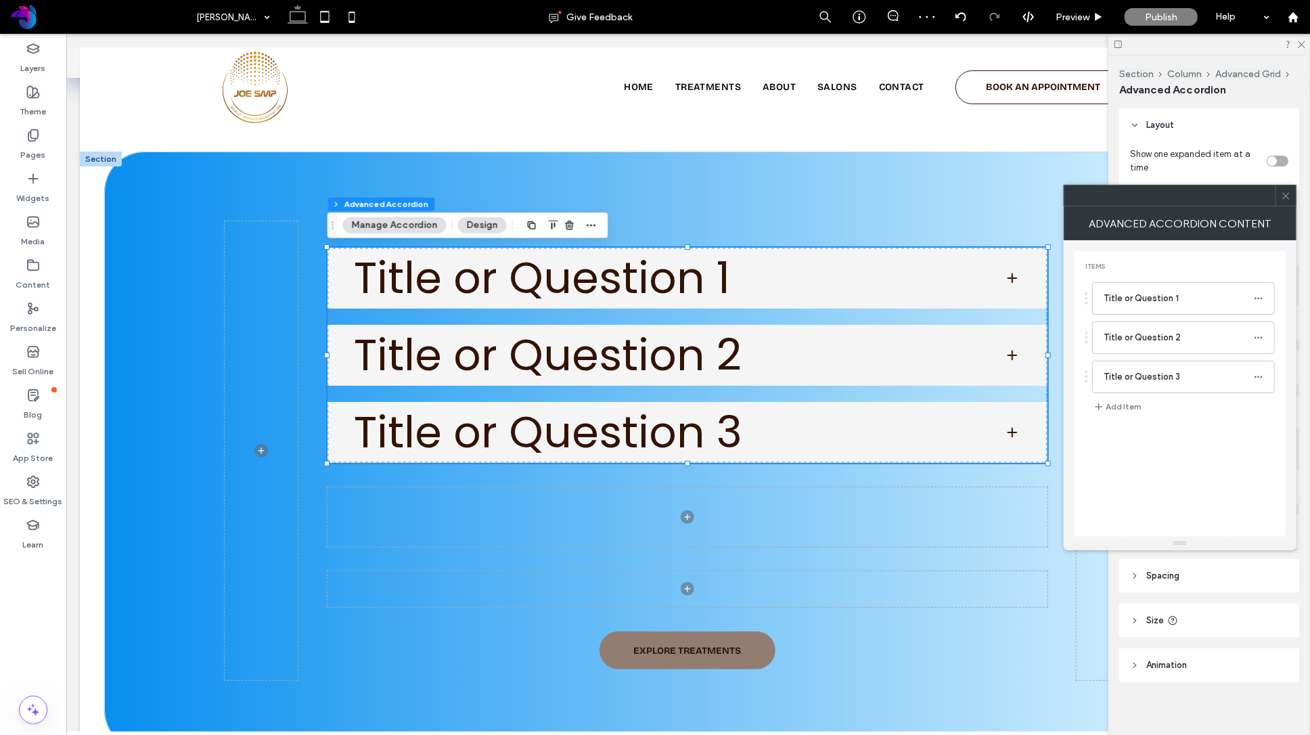
click at [1285, 198] on icon at bounding box center [1286, 196] width 10 height 10
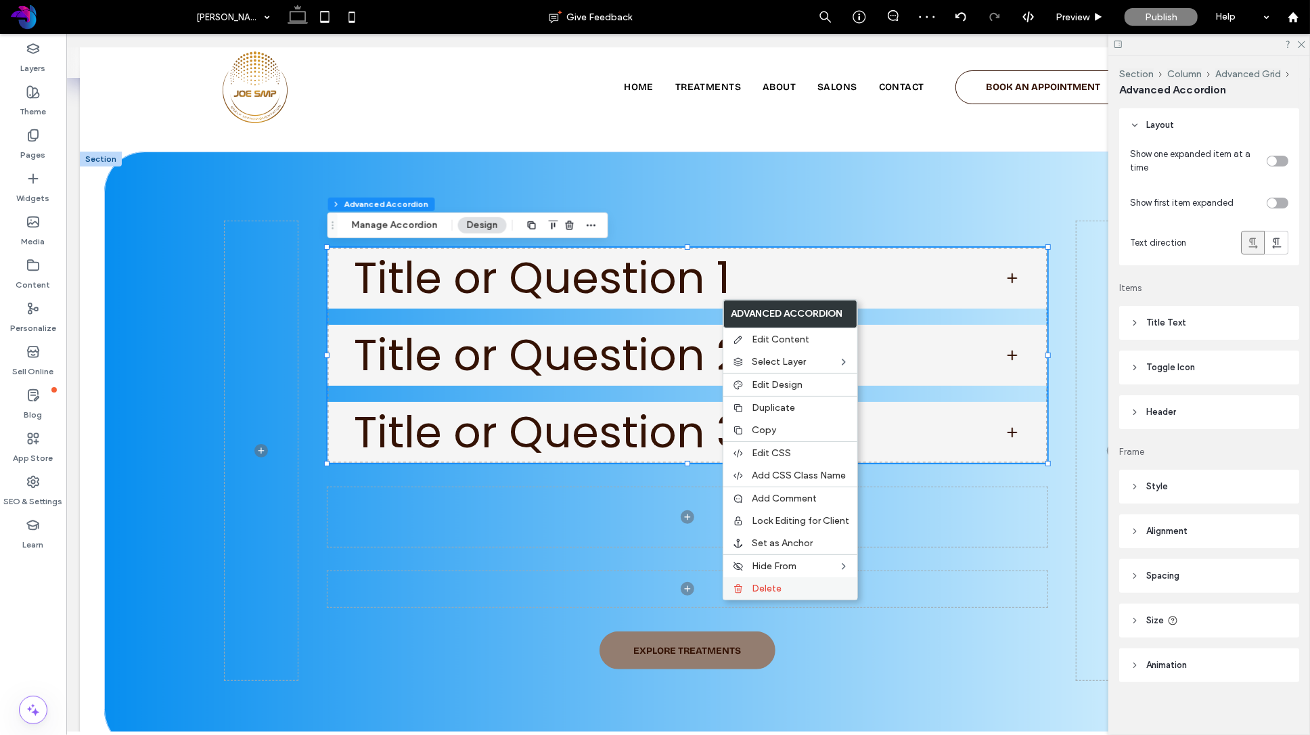
click at [770, 599] on div "Delete" at bounding box center [791, 588] width 134 height 22
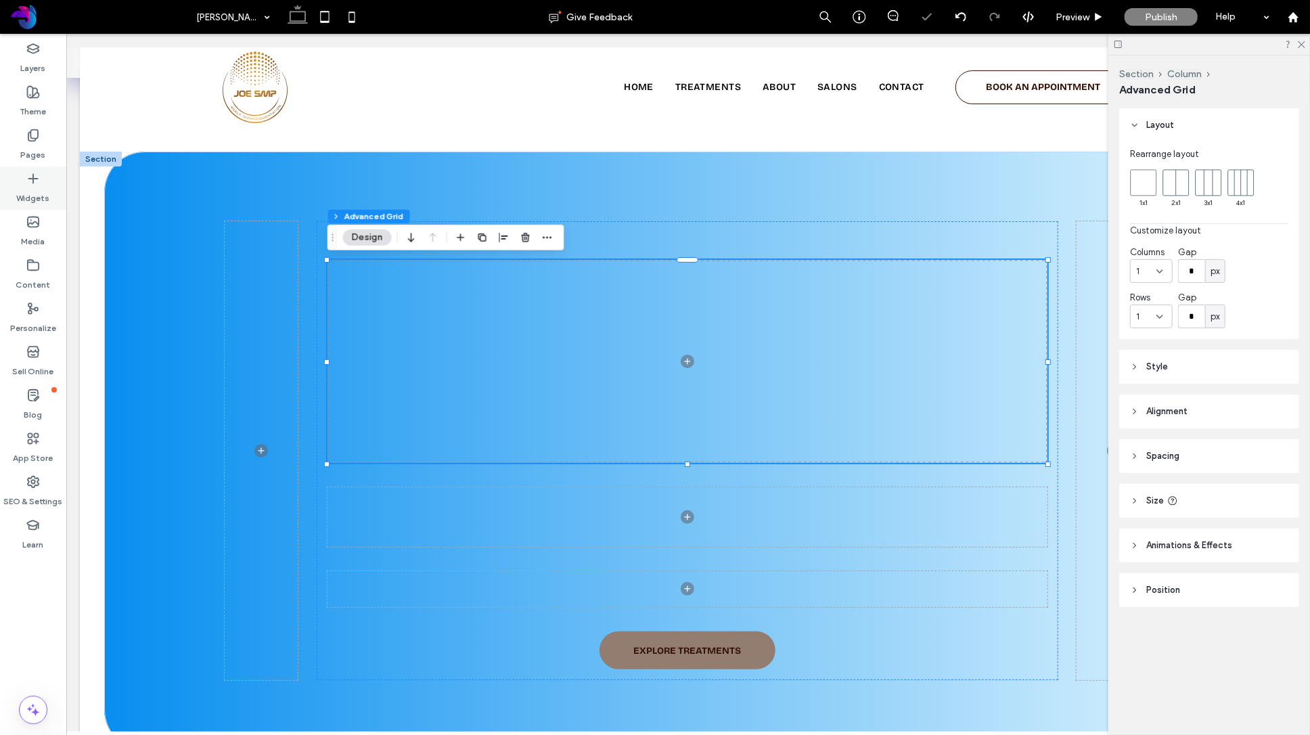
click at [35, 183] on icon at bounding box center [33, 179] width 14 height 14
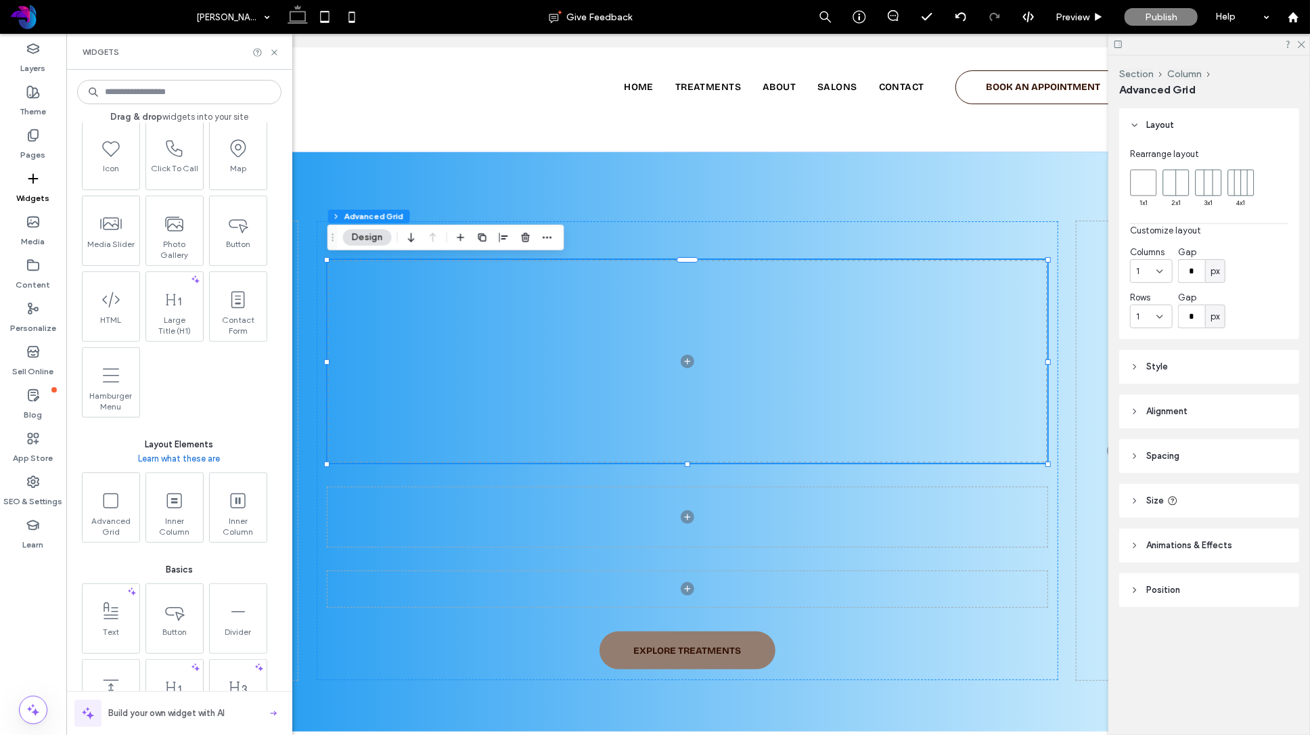
scroll to position [334, 0]
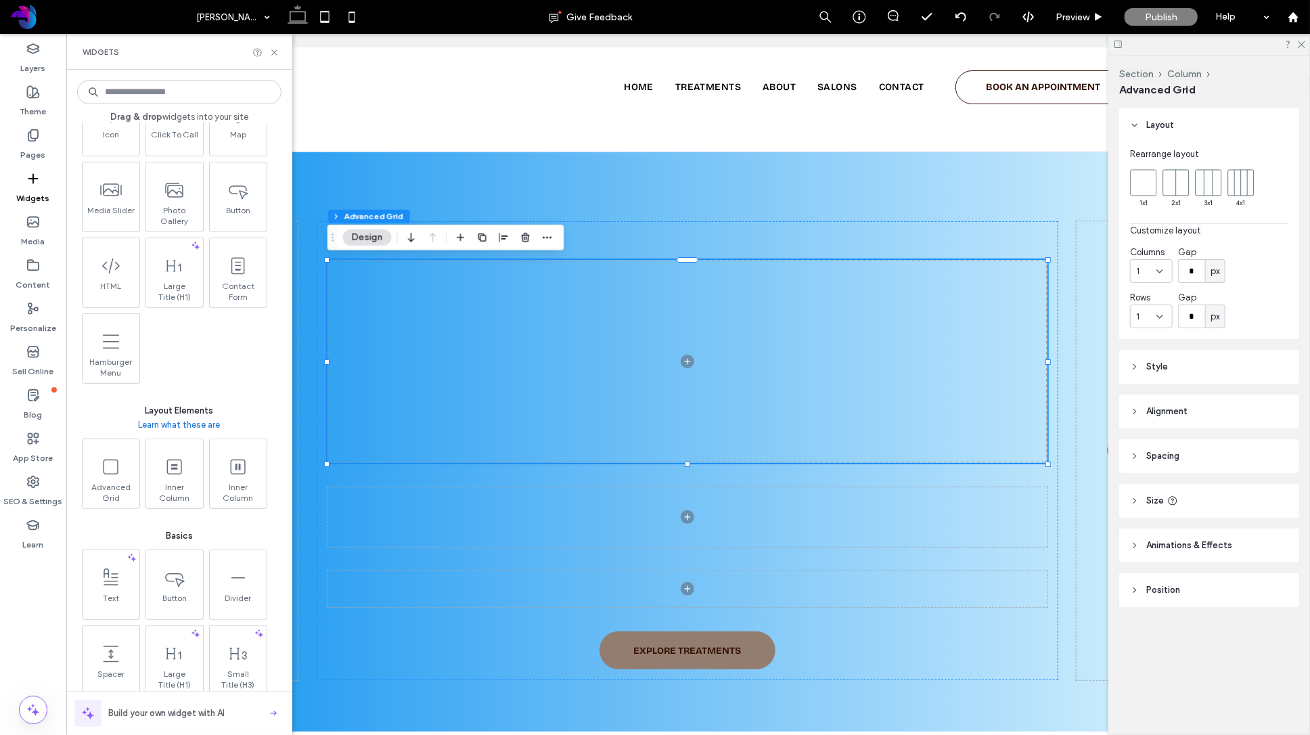
click at [152, 426] on link "Learn what these are" at bounding box center [180, 425] width 82 height 14
